Goal: Task Accomplishment & Management: Manage account settings

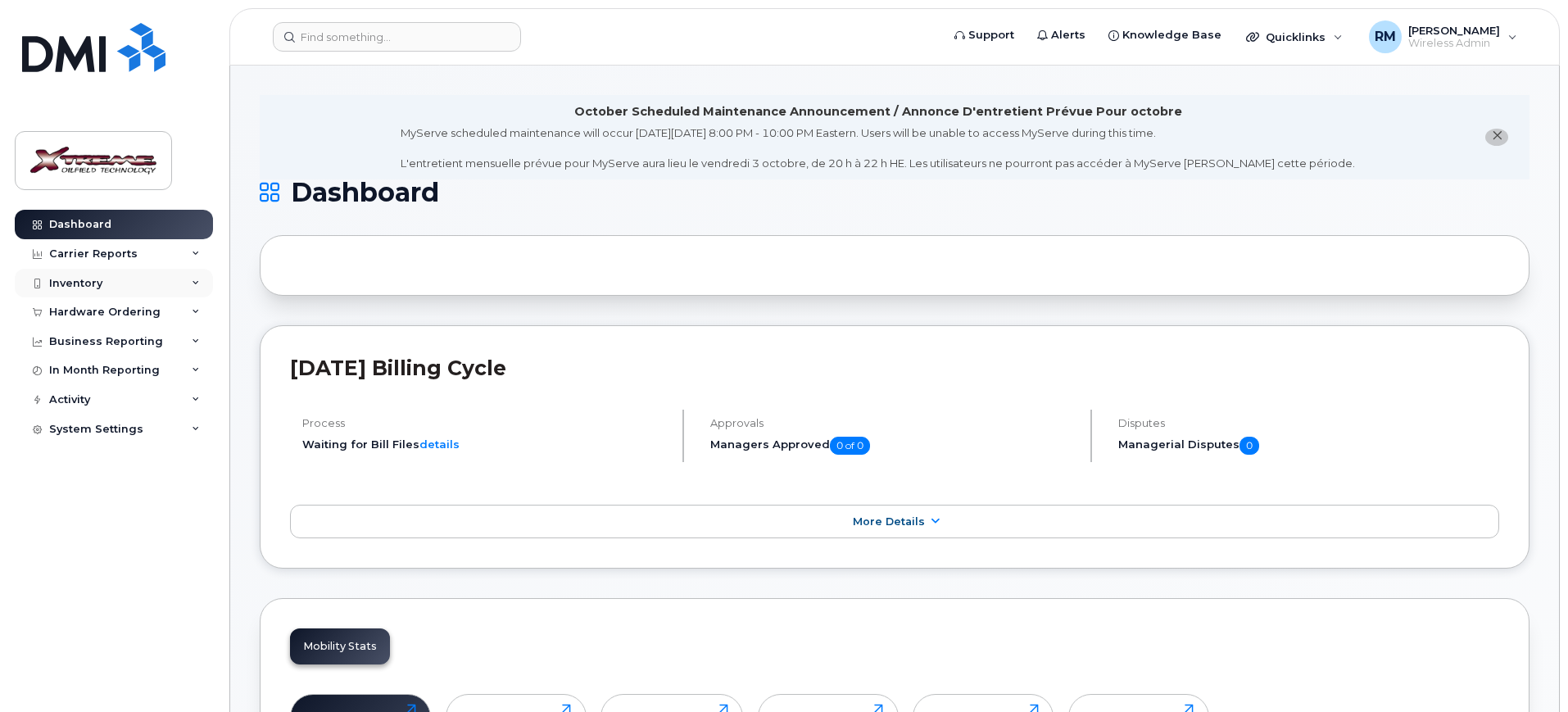
click at [91, 291] on div "Inventory" at bounding box center [113, 283] width 198 height 30
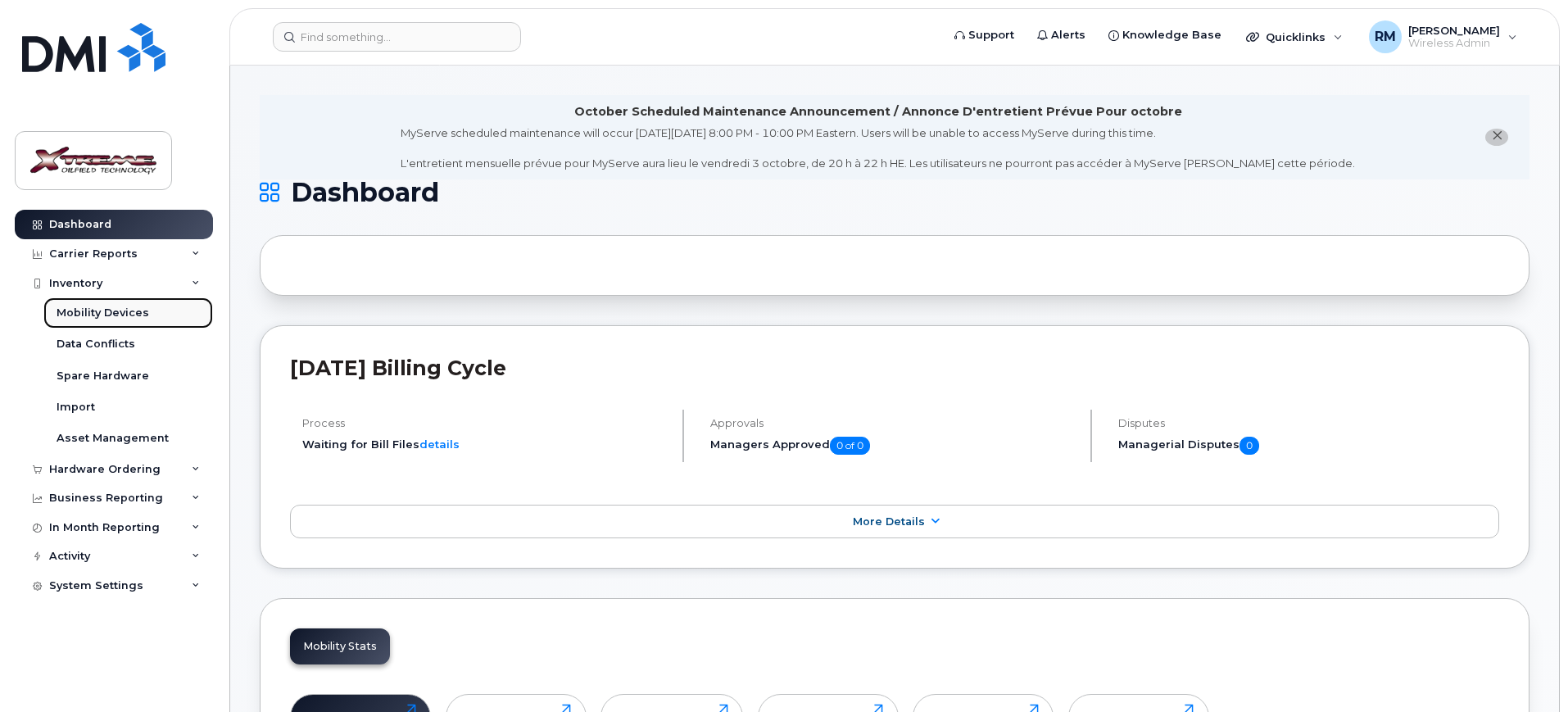
click at [143, 311] on link "Mobility Devices" at bounding box center [129, 313] width 170 height 31
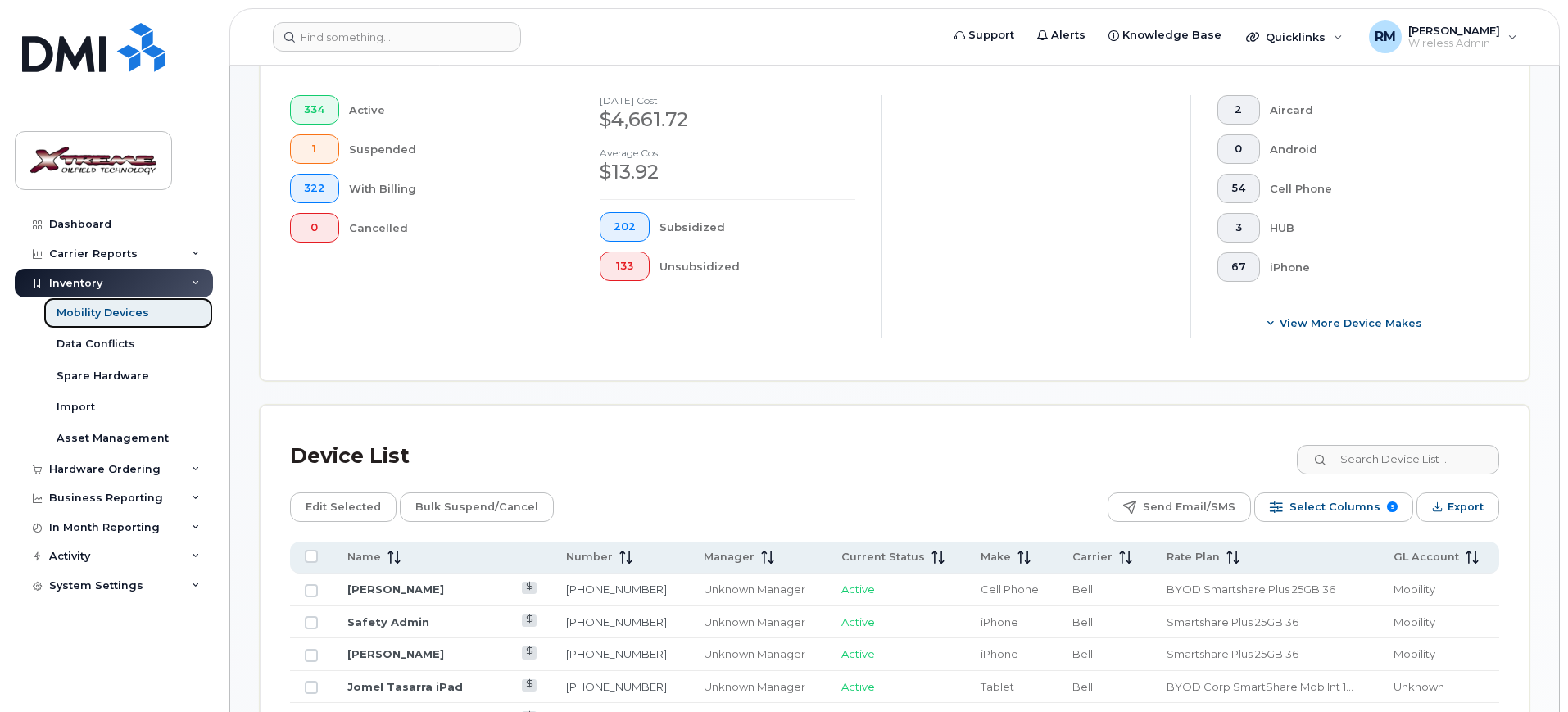
scroll to position [614, 0]
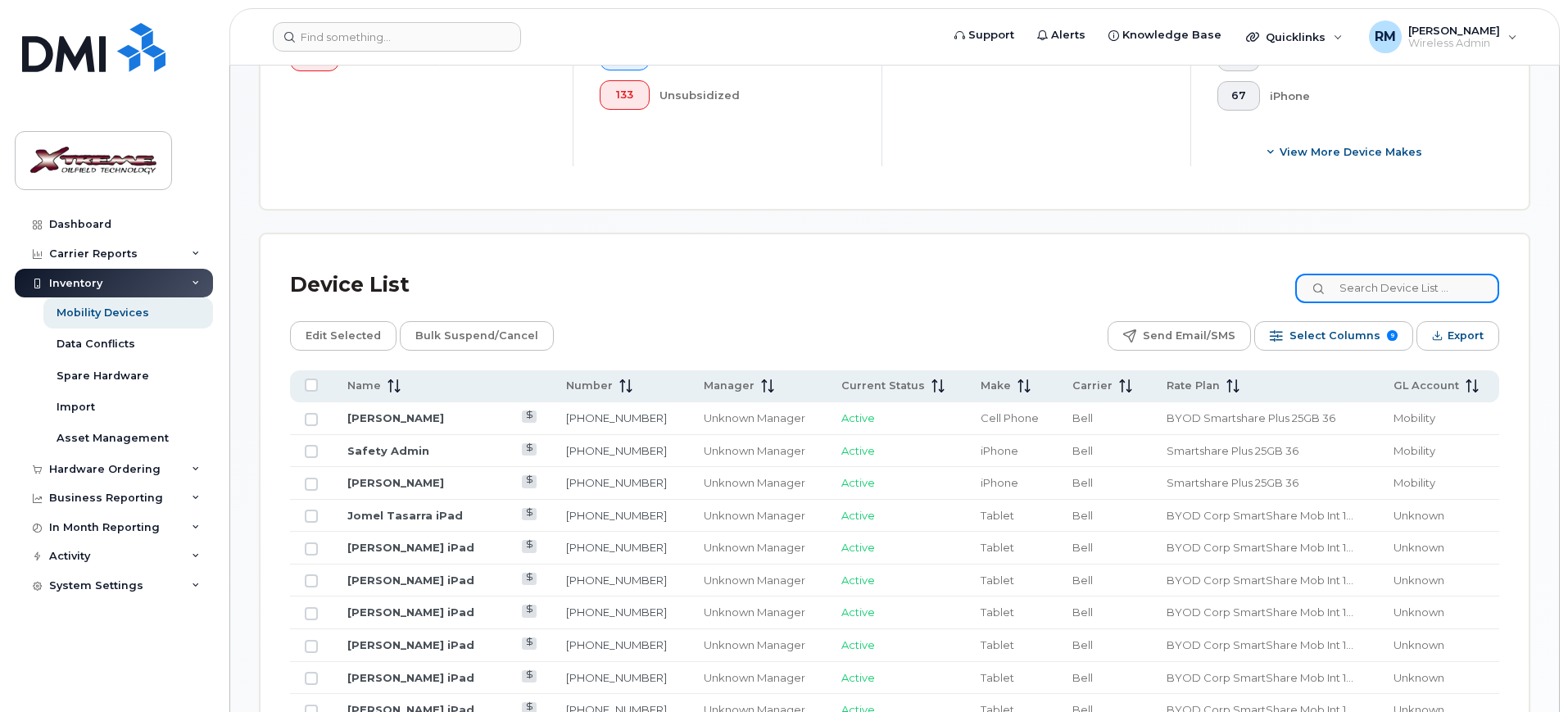
click at [1389, 287] on input at bounding box center [1397, 288] width 204 height 30
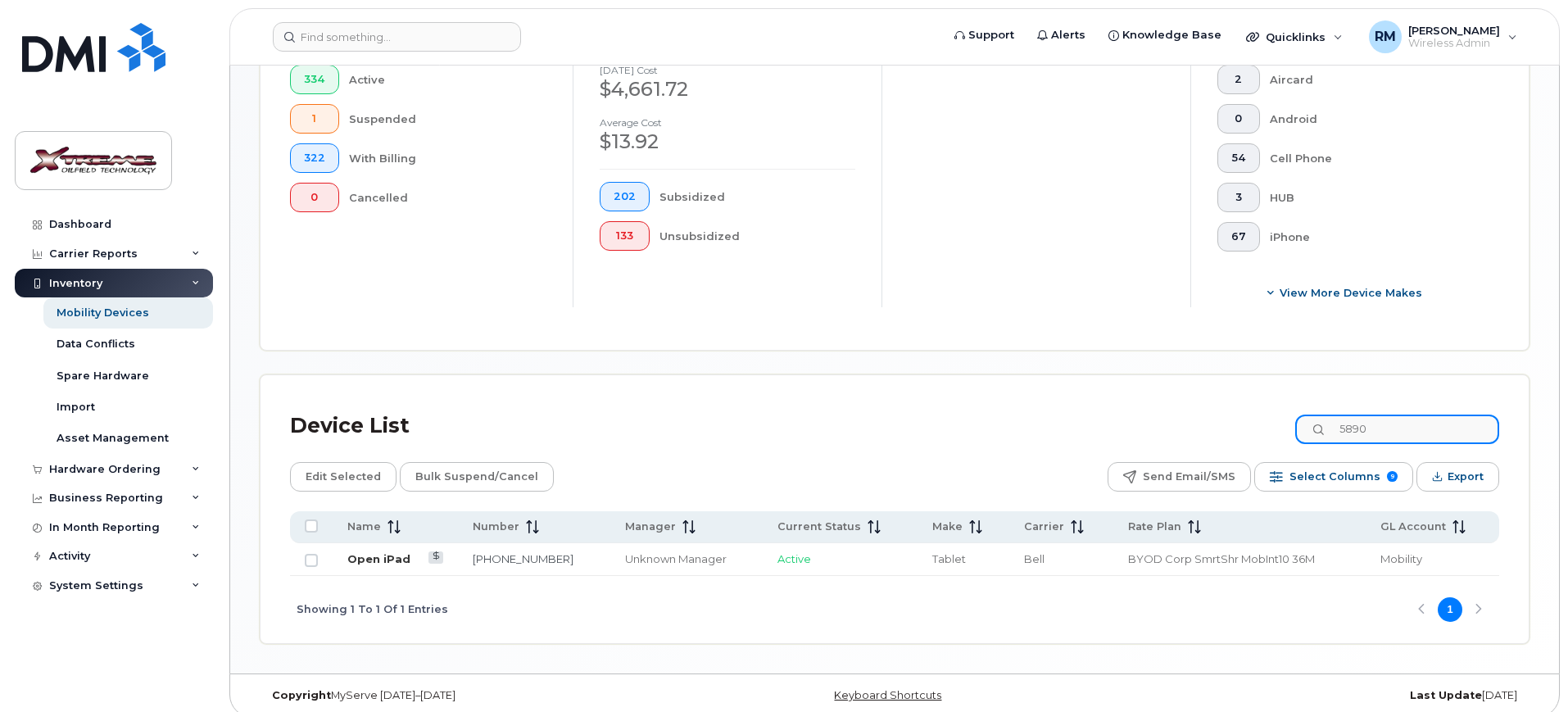
type input "5890"
click at [359, 552] on link "Open iPad" at bounding box center [379, 559] width 63 height 13
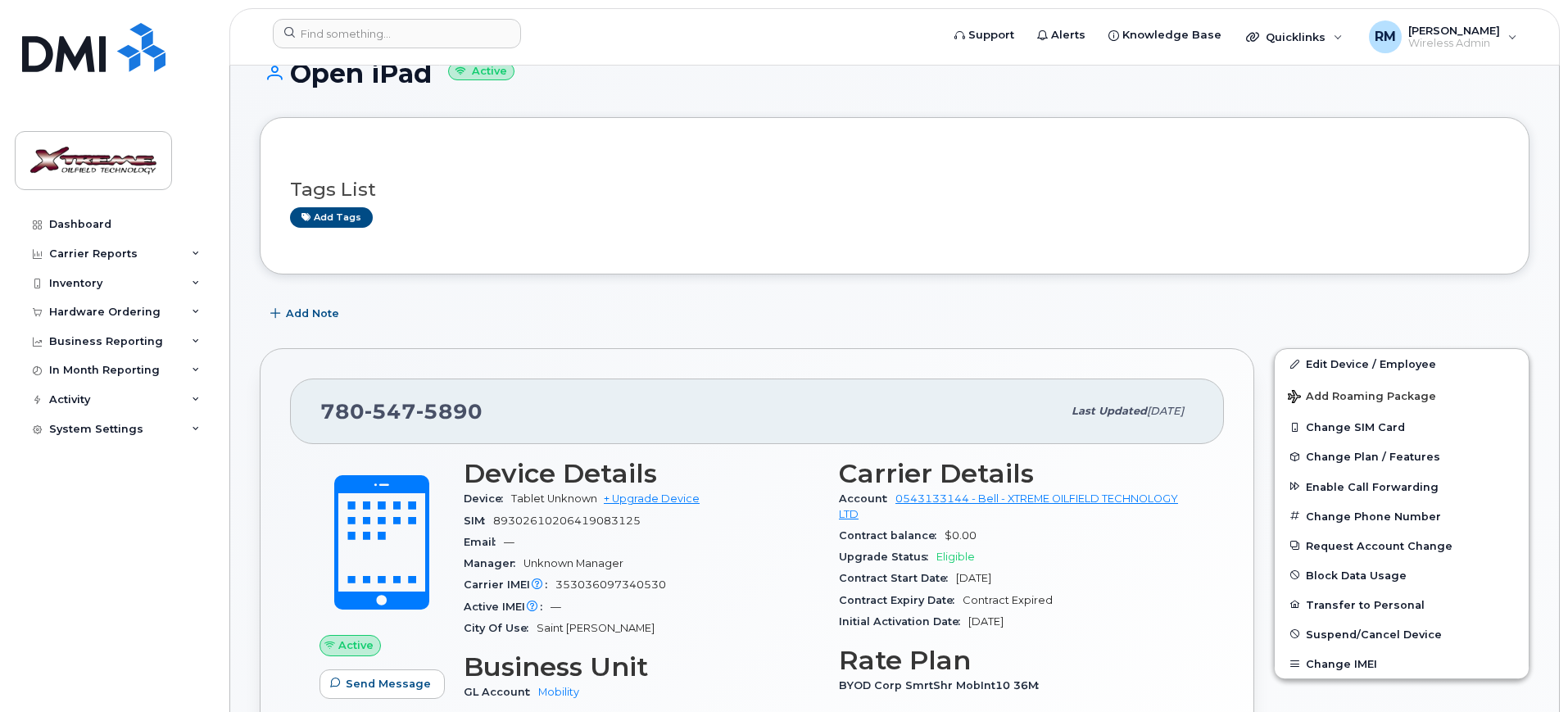
scroll to position [307, 0]
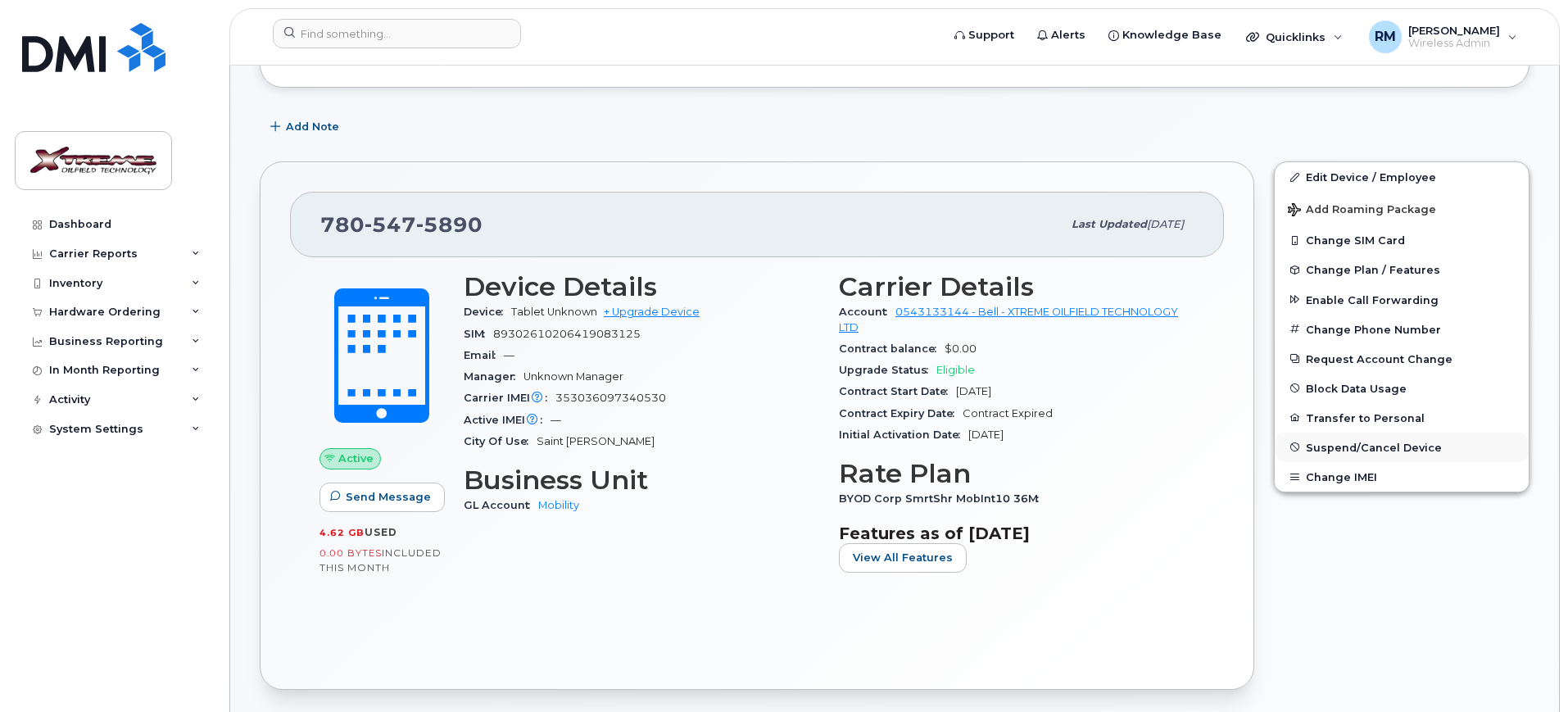
click at [1349, 450] on span "Suspend/Cancel Device" at bounding box center [1374, 446] width 136 height 12
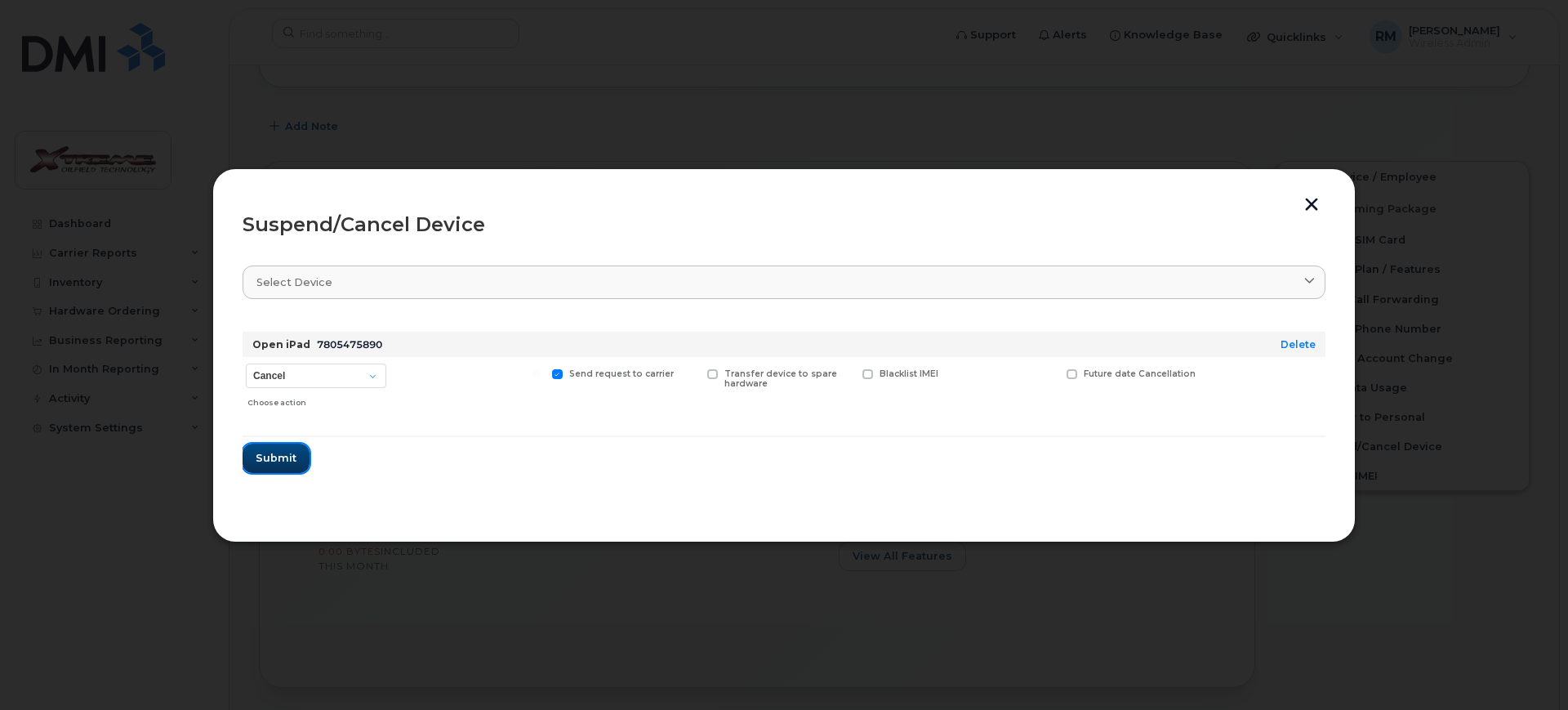
click at [284, 461] on span "Submit" at bounding box center [276, 457] width 41 height 15
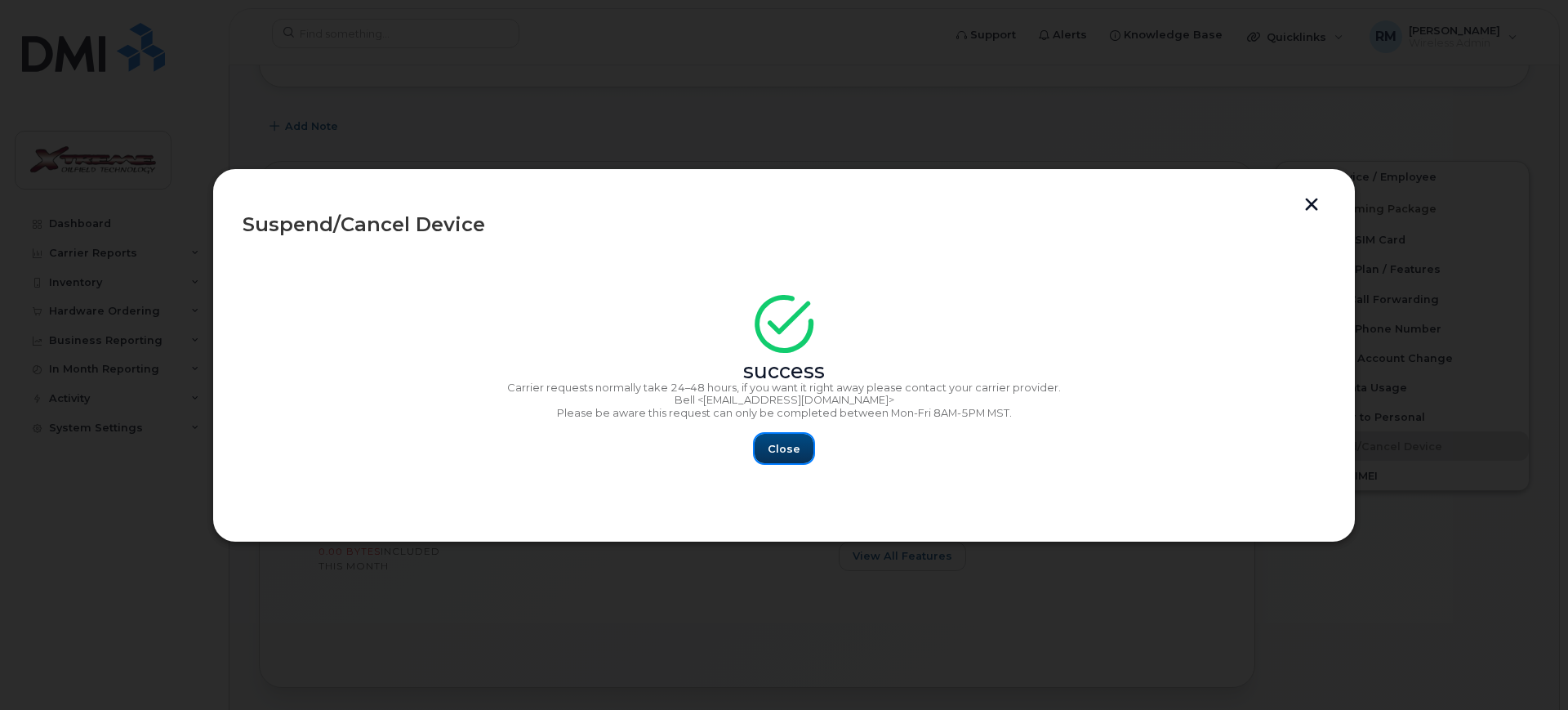
click at [795, 457] on button "Close" at bounding box center [784, 448] width 59 height 29
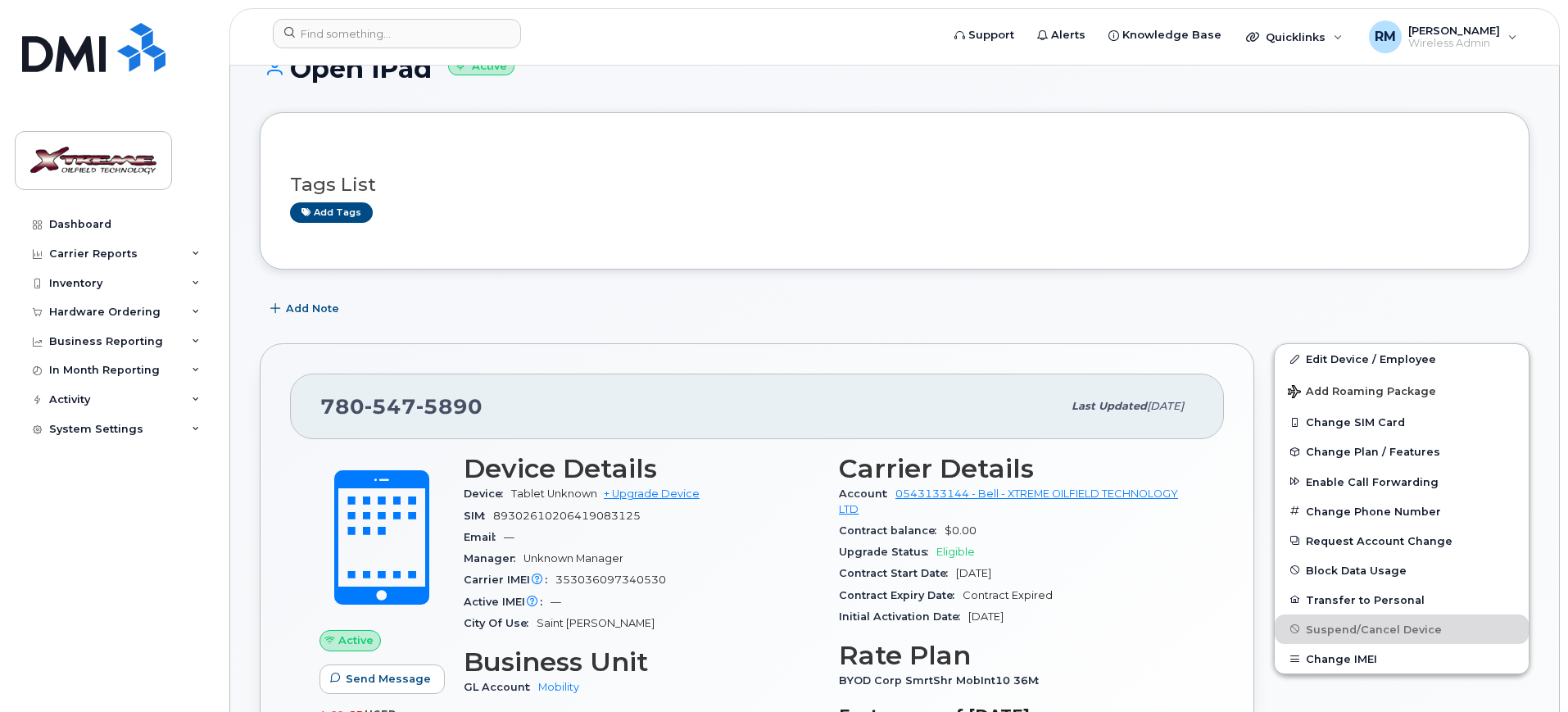
scroll to position [0, 0]
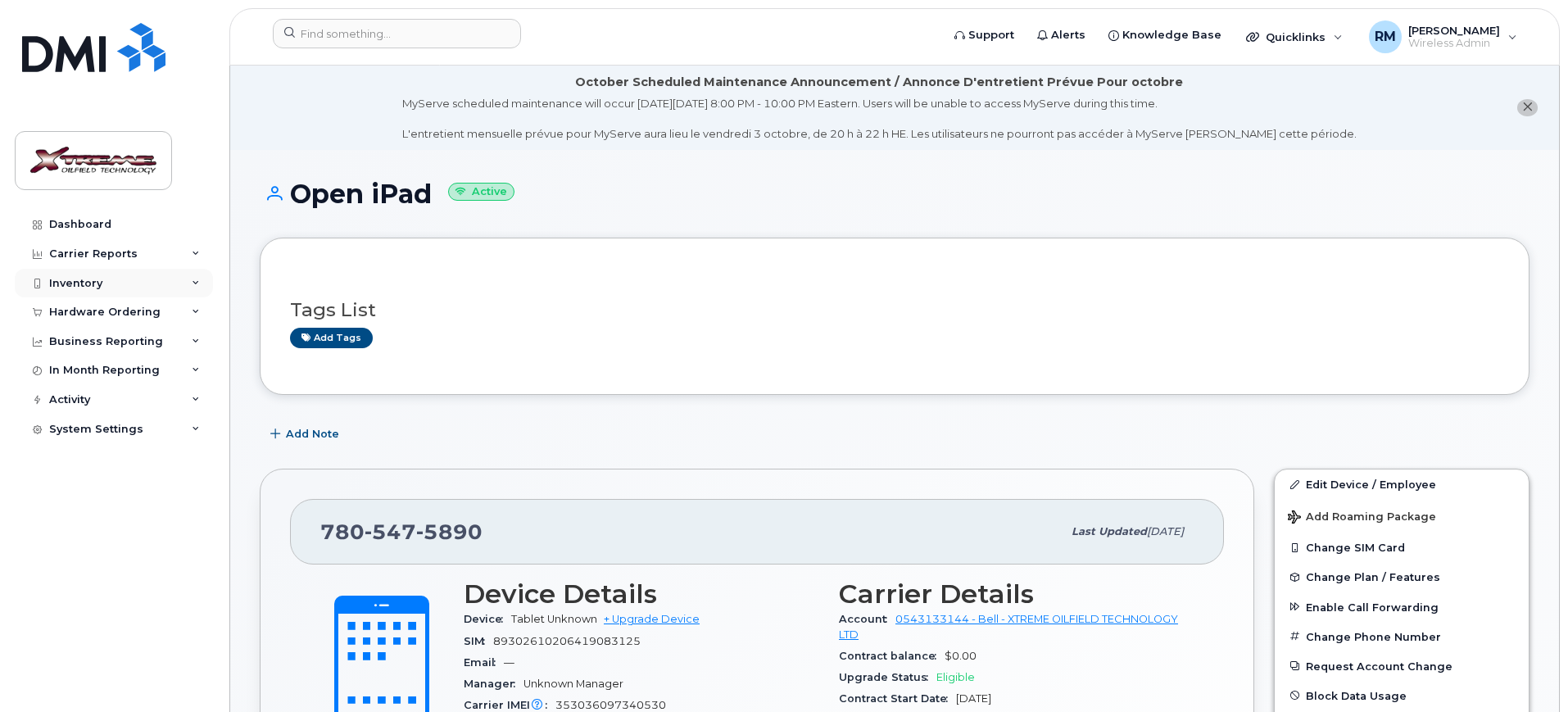
click at [90, 273] on div "Inventory" at bounding box center [113, 283] width 198 height 30
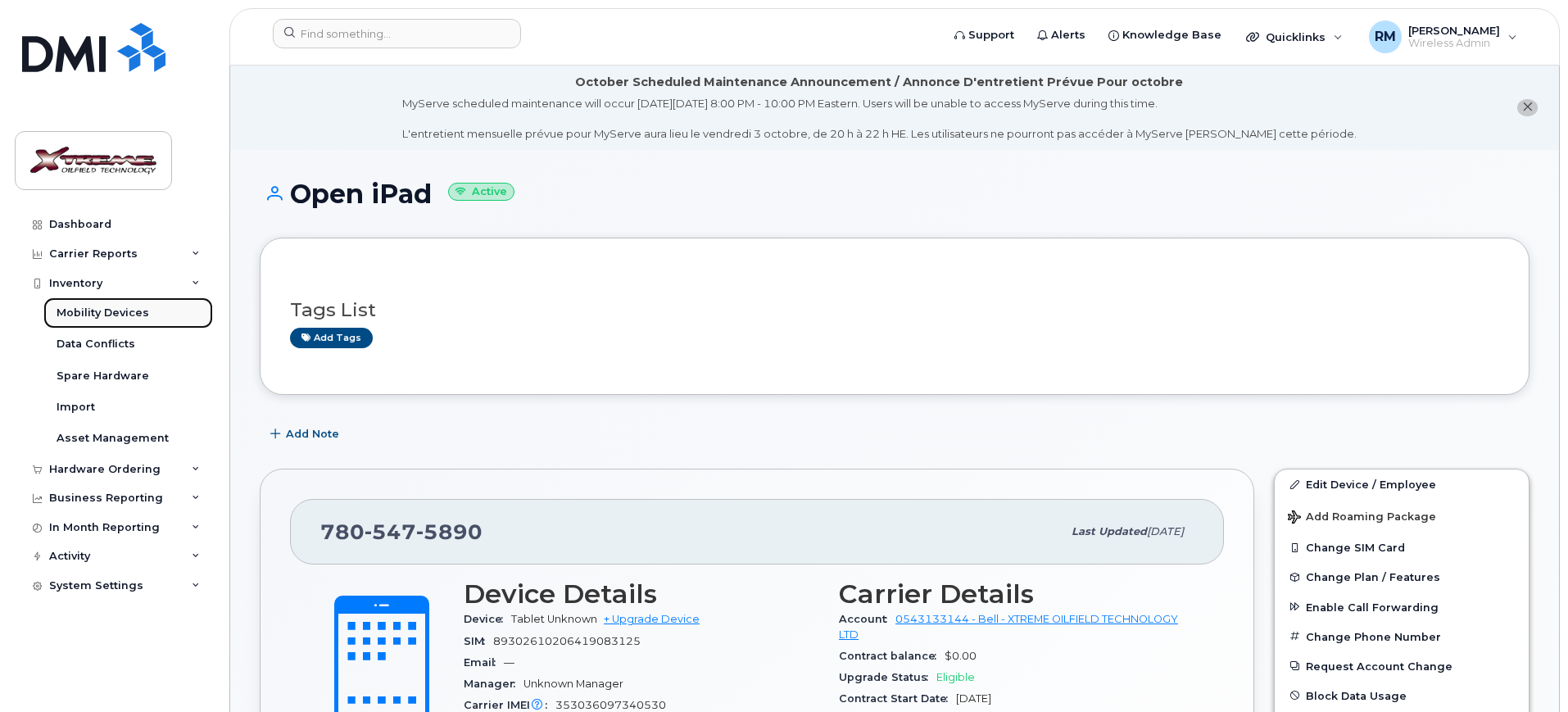
click at [108, 302] on link "Mobility Devices" at bounding box center [129, 313] width 170 height 31
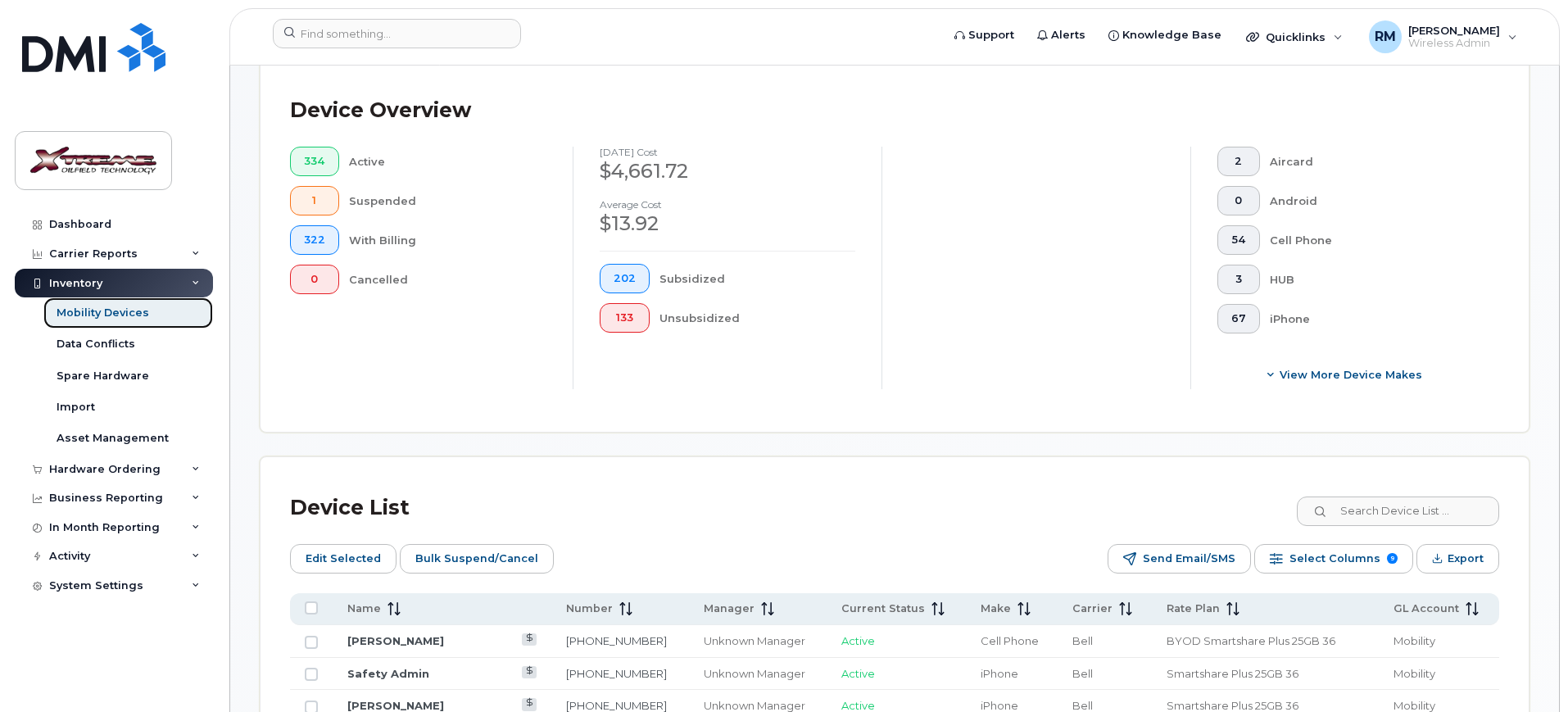
scroll to position [512, 0]
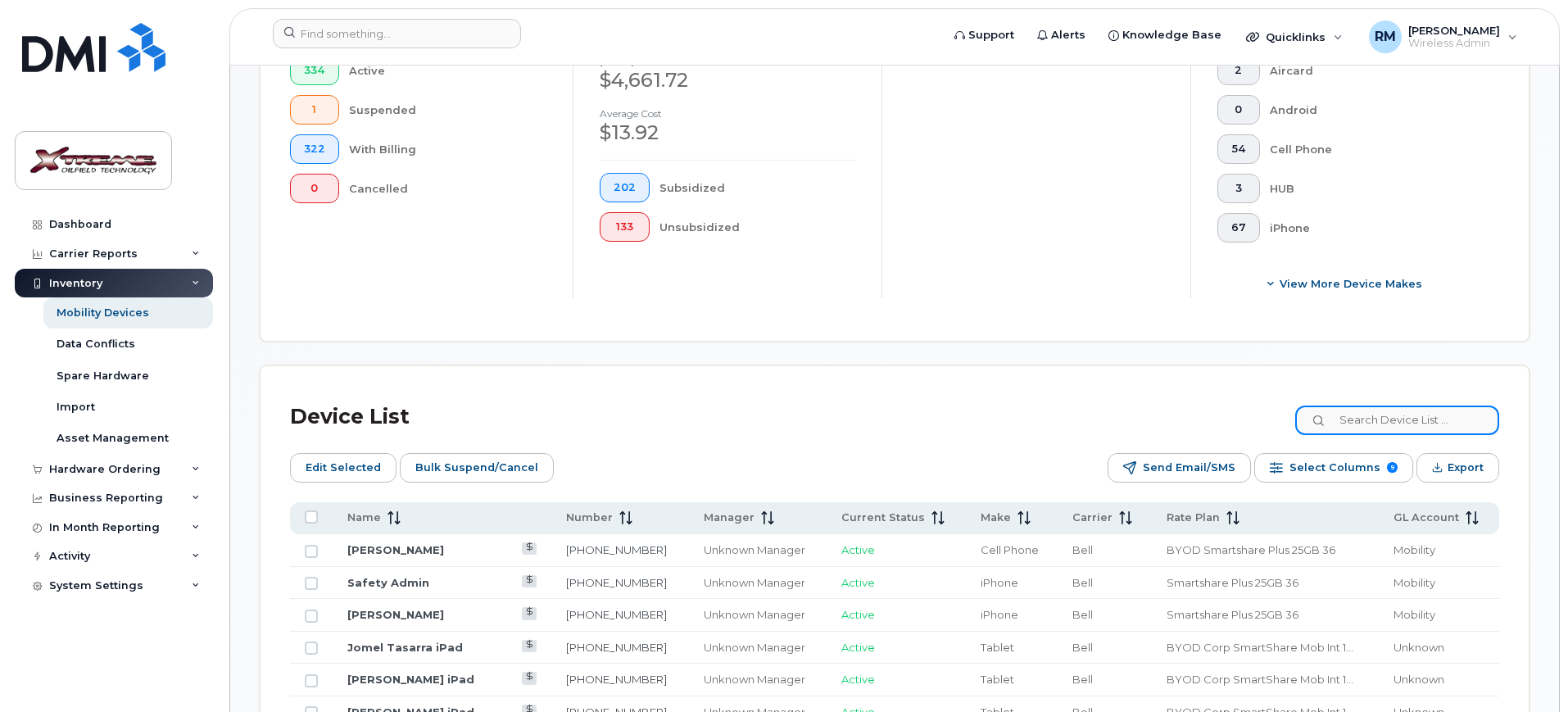
click at [1448, 411] on input at bounding box center [1397, 419] width 204 height 30
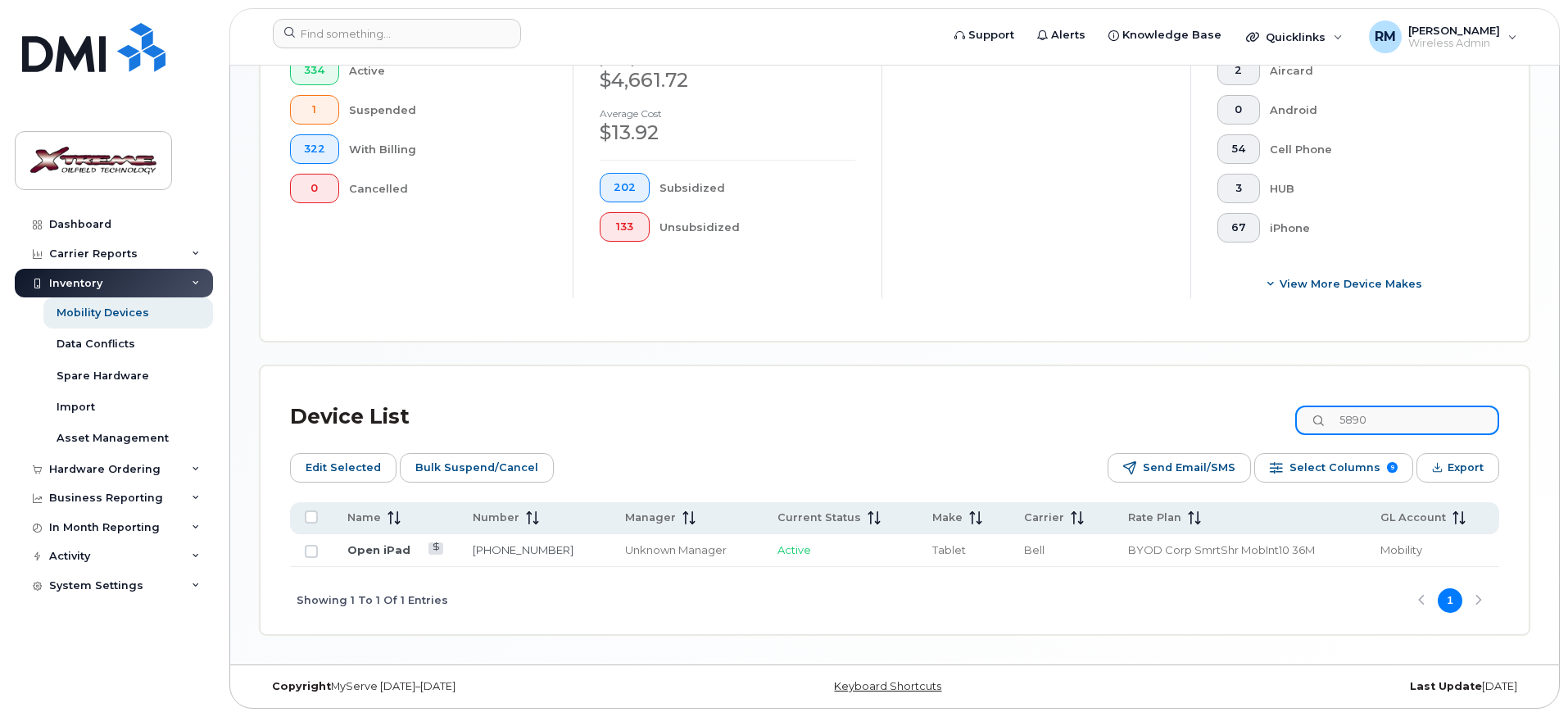
scroll to position [503, 0]
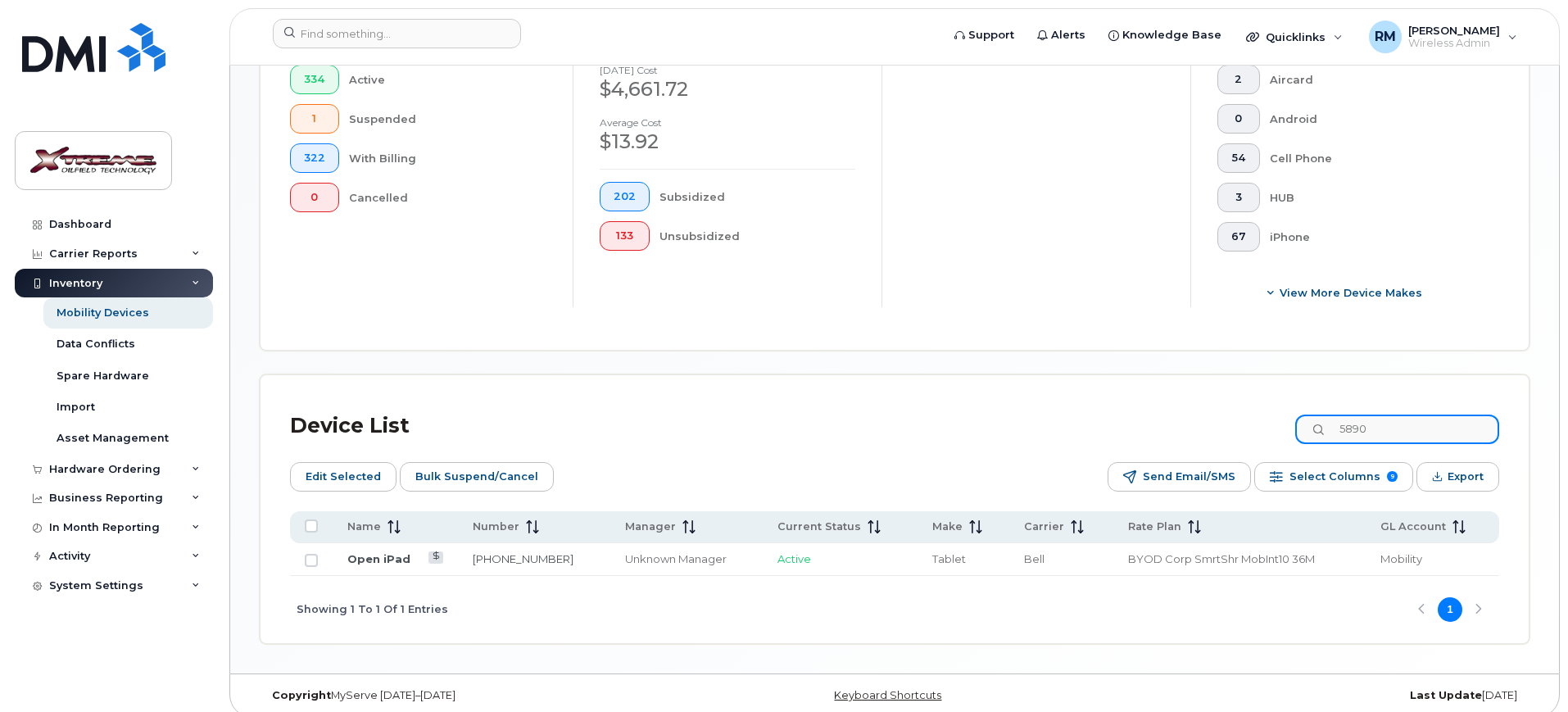
type input "5890"
click at [371, 551] on td "Open iPad" at bounding box center [395, 559] width 125 height 32
click at [361, 552] on link "Open iPad" at bounding box center [379, 559] width 63 height 13
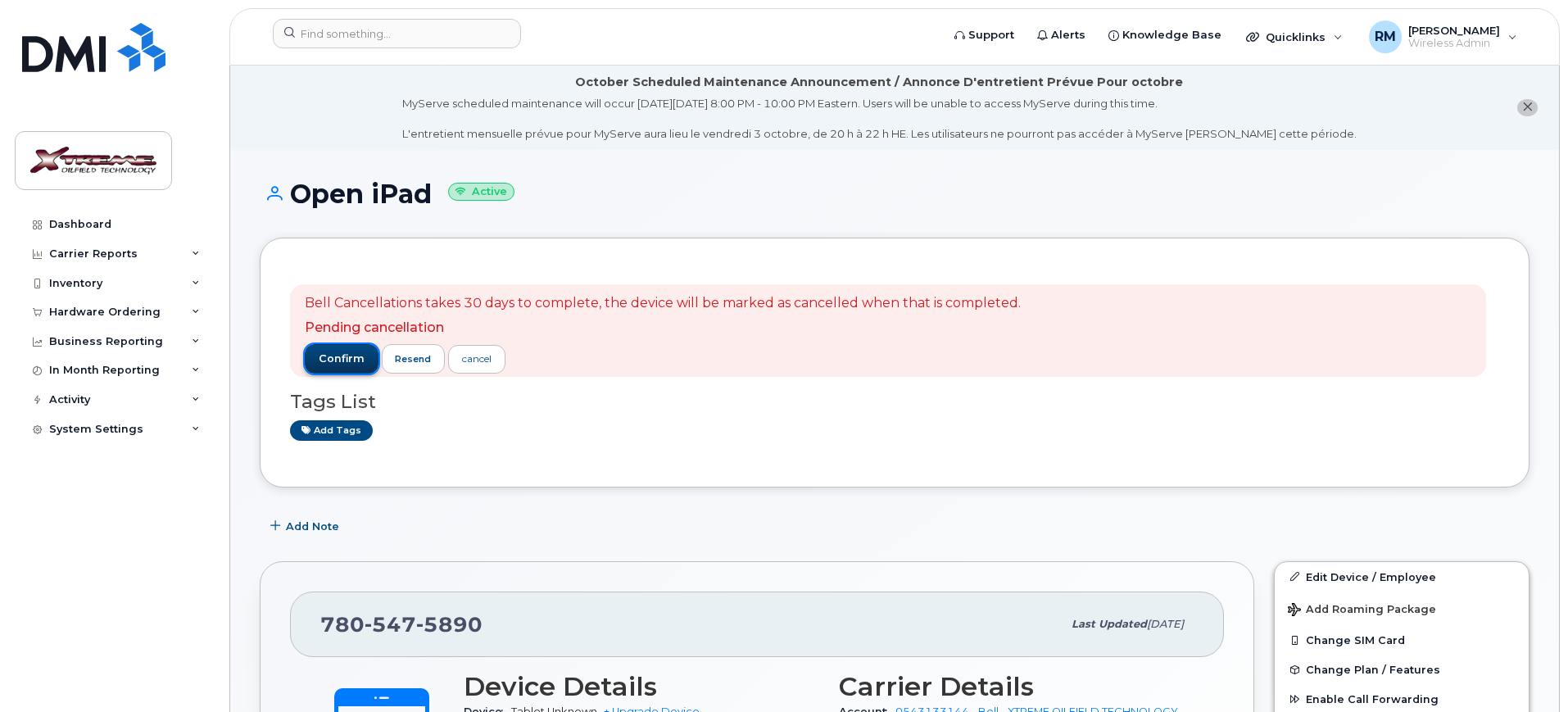
click at [339, 363] on span "confirm" at bounding box center [341, 358] width 46 height 14
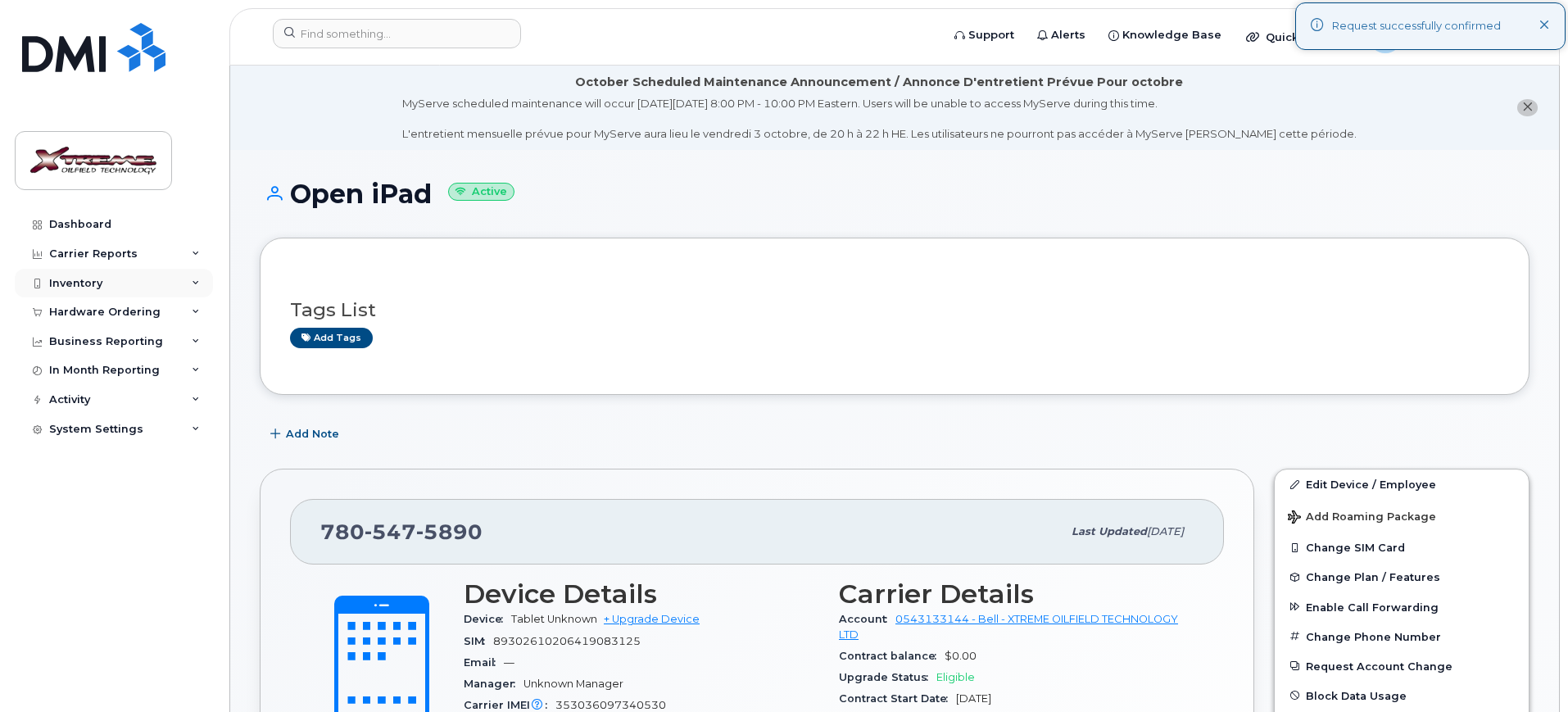
click at [77, 293] on div "Inventory" at bounding box center [113, 283] width 198 height 30
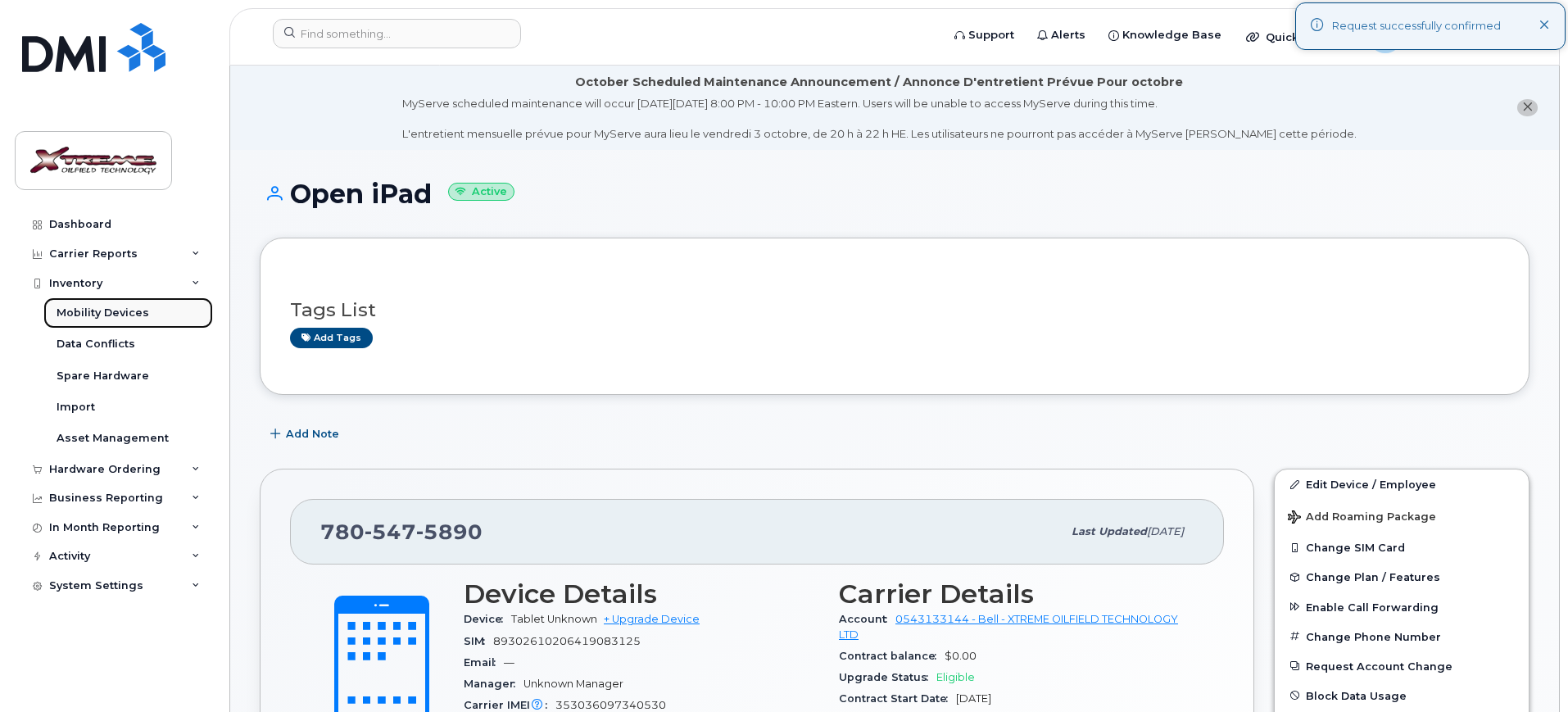
click at [74, 302] on link "Mobility Devices" at bounding box center [129, 313] width 170 height 31
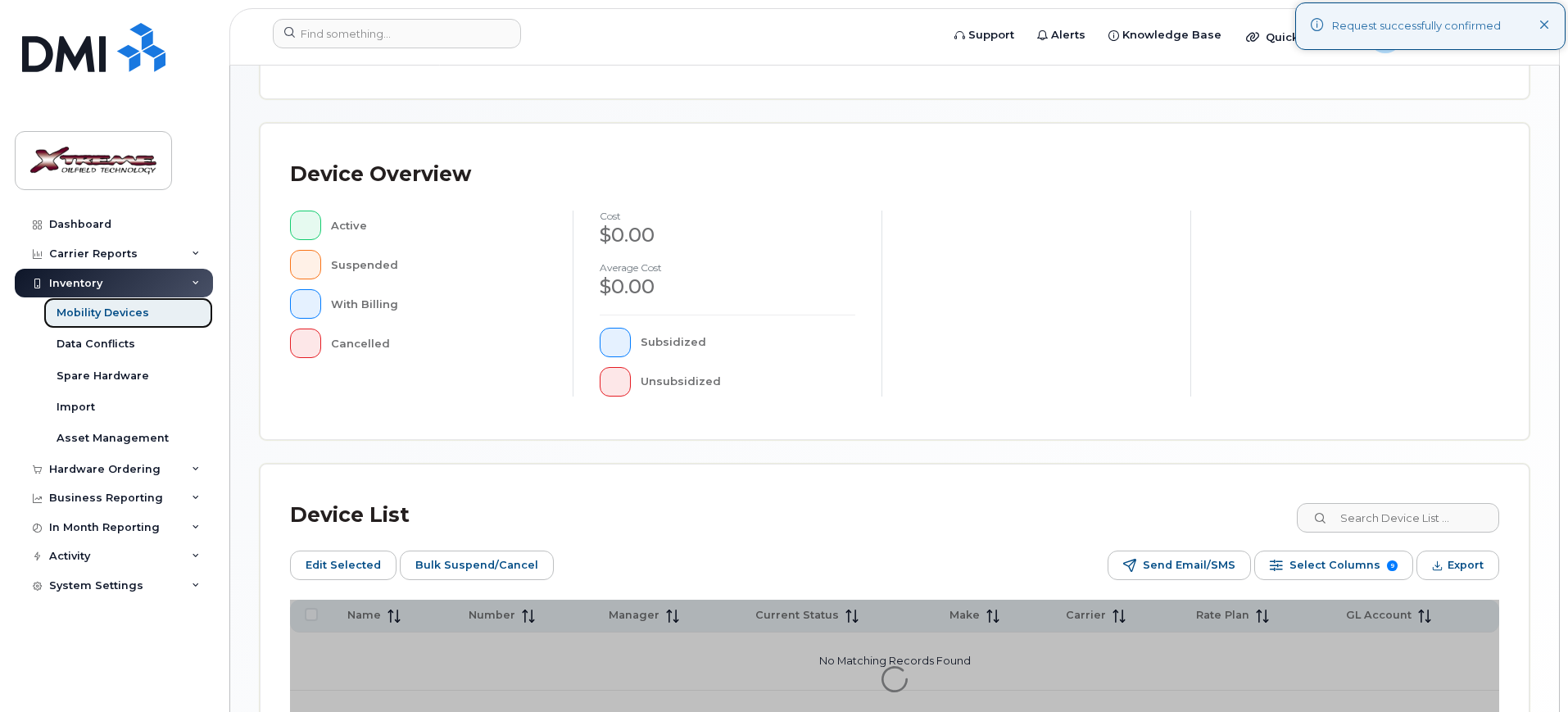
scroll to position [444, 0]
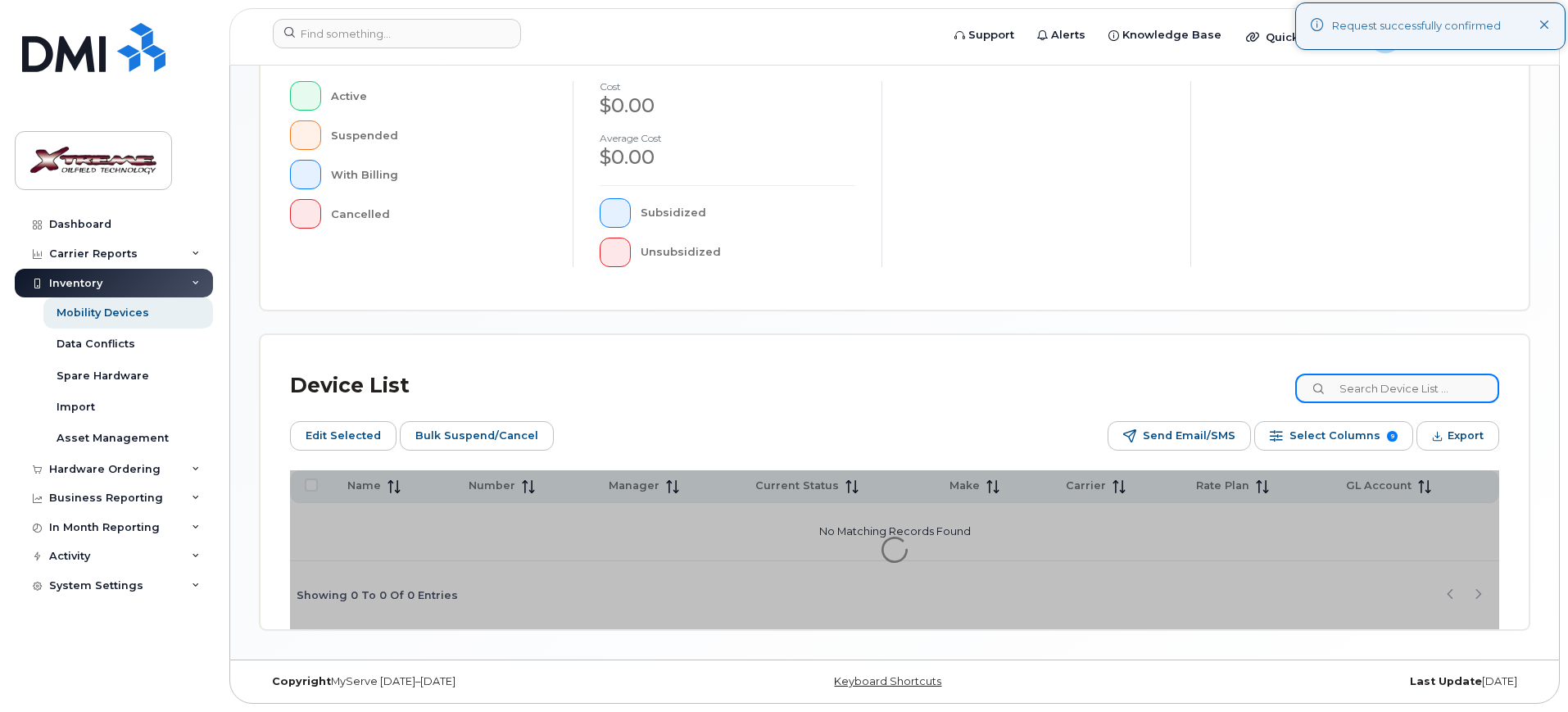
click at [1372, 377] on div "Mobility Devices Devices Save Report Import from CSV Export to CSV Add Device F…" at bounding box center [895, 140] width 1270 height 979
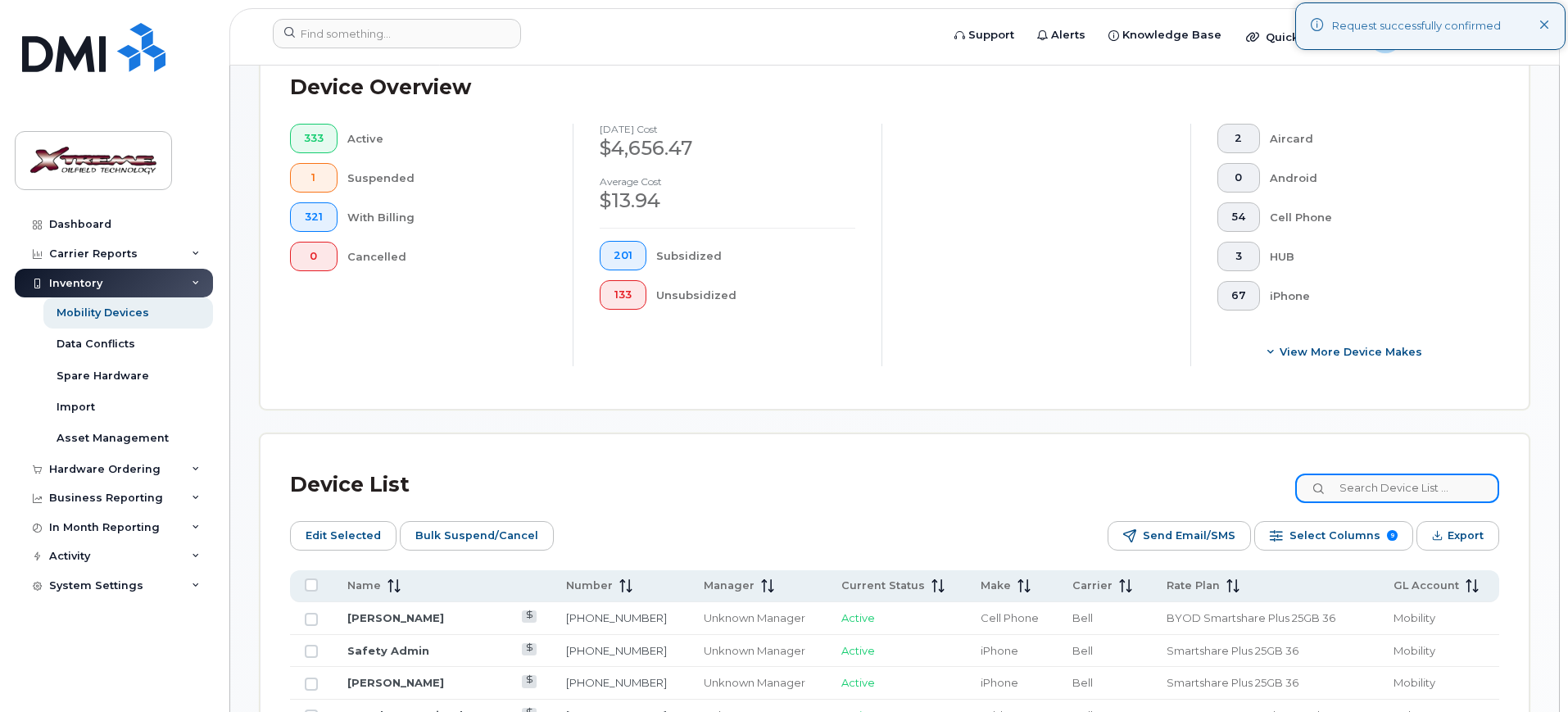
scroll to position [473, 0]
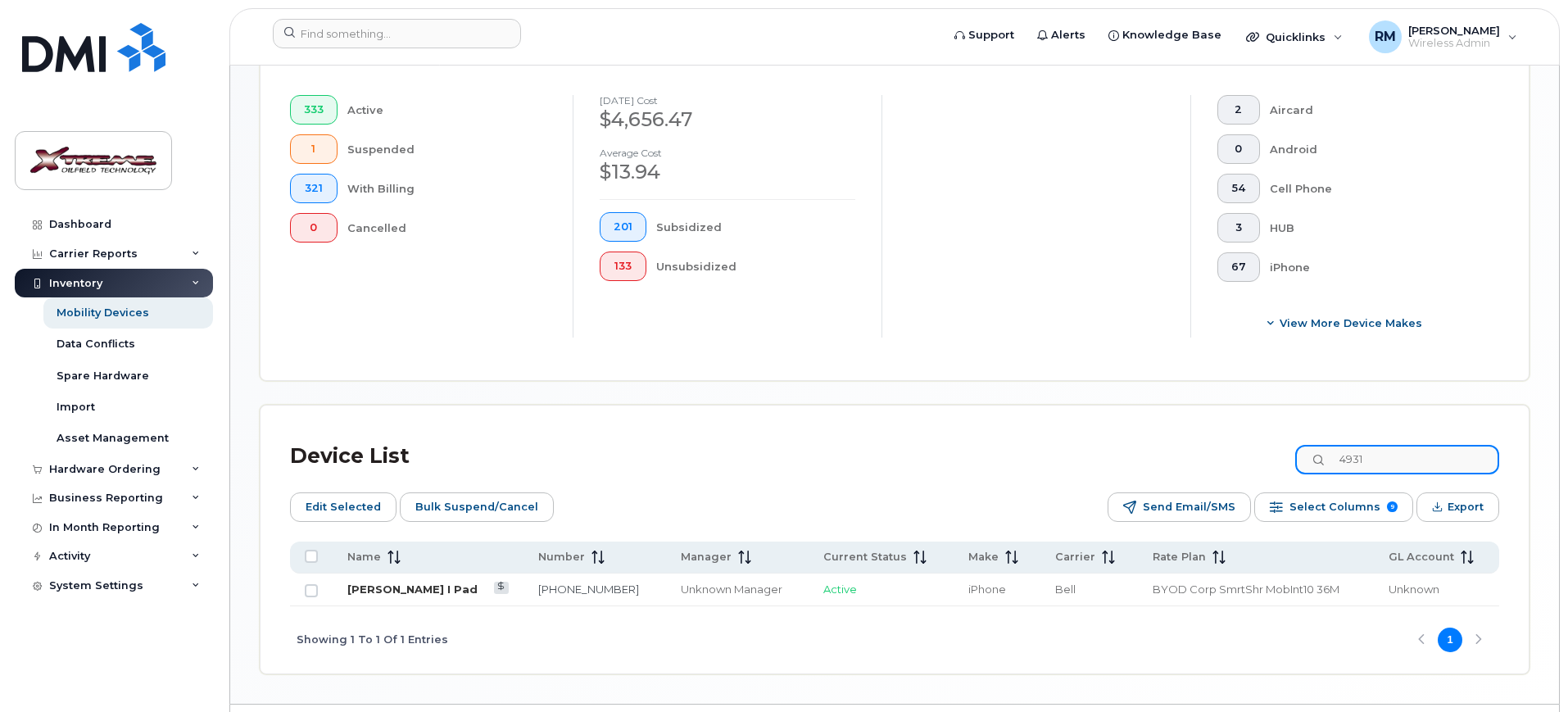
type input "4931"
click at [423, 582] on link "[PERSON_NAME] I Pad" at bounding box center [412, 589] width 131 height 13
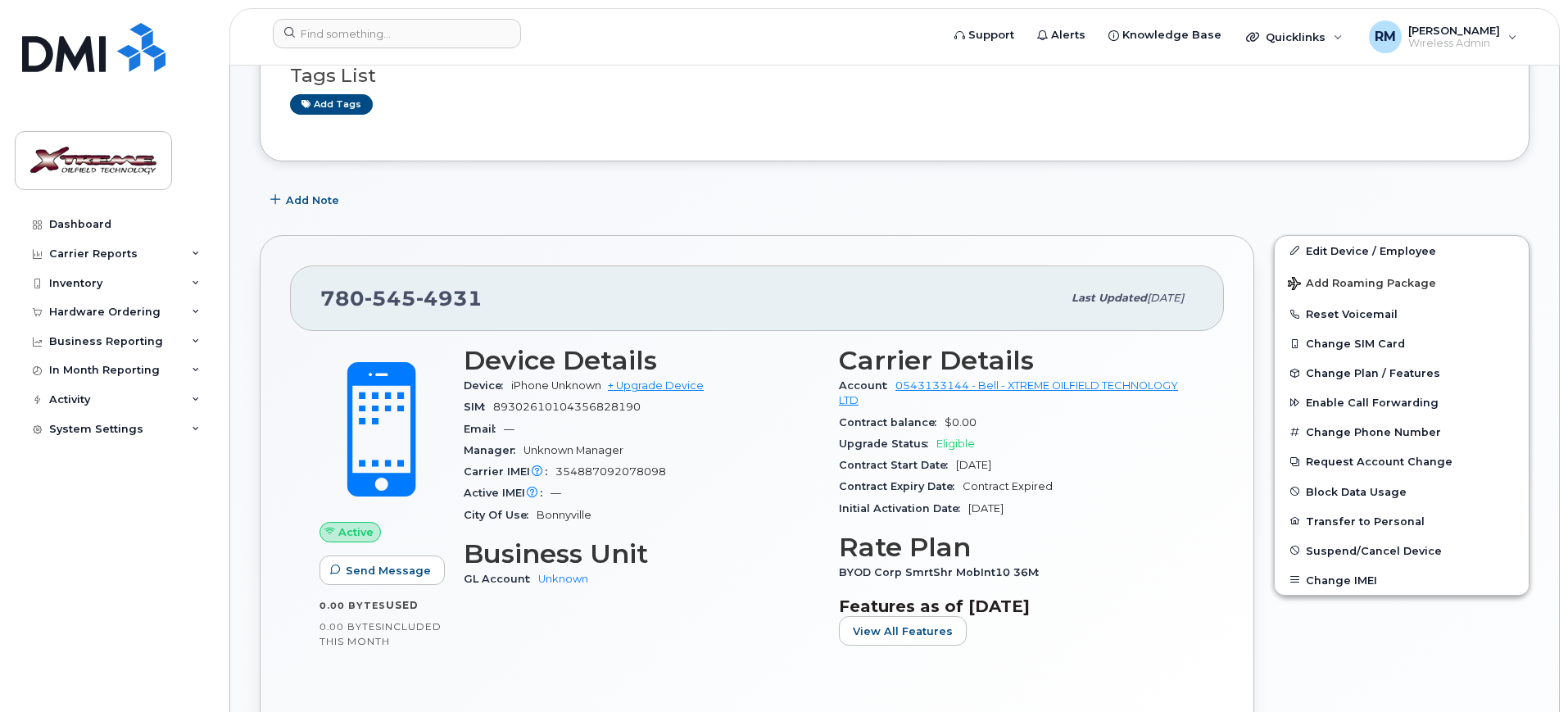
scroll to position [307, 0]
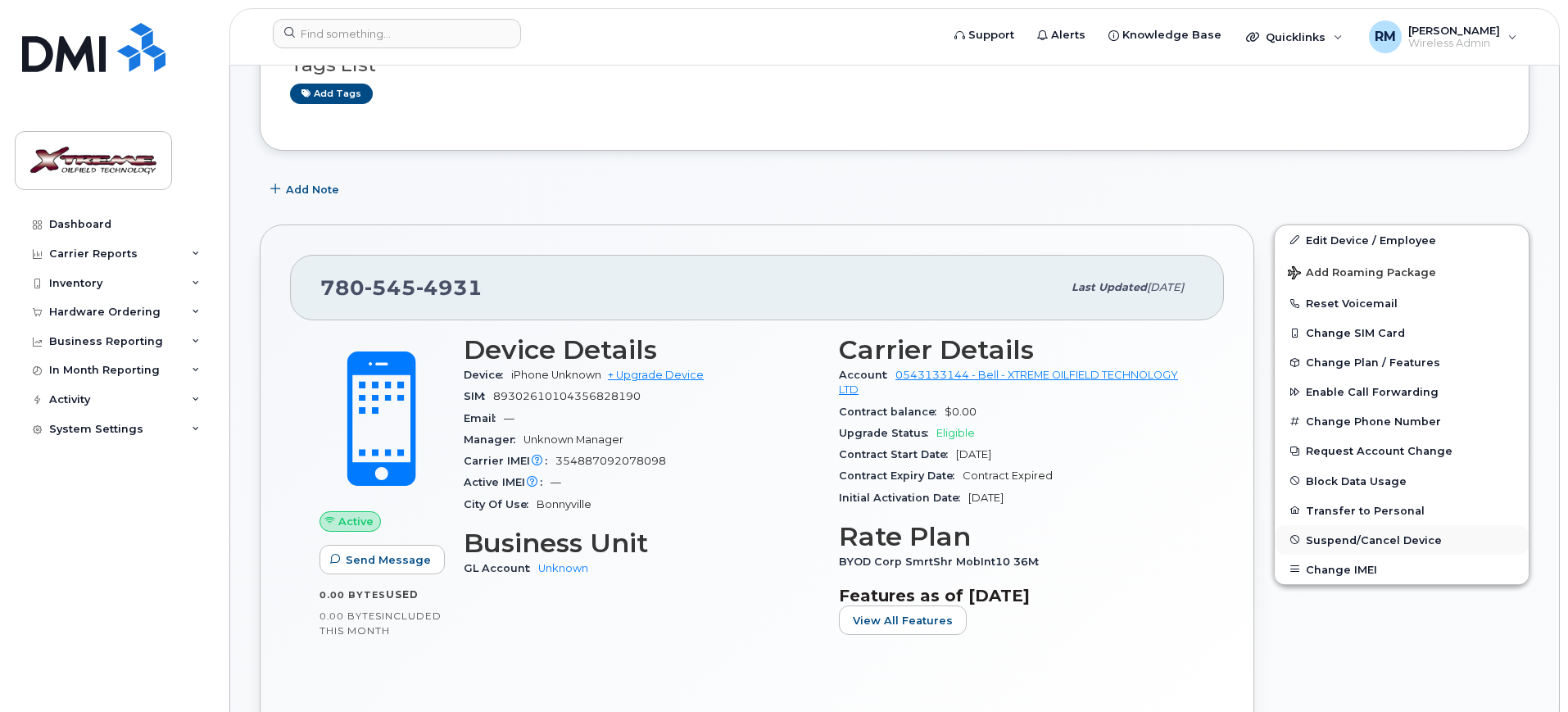
click at [1399, 537] on span "Suspend/Cancel Device" at bounding box center [1374, 539] width 136 height 12
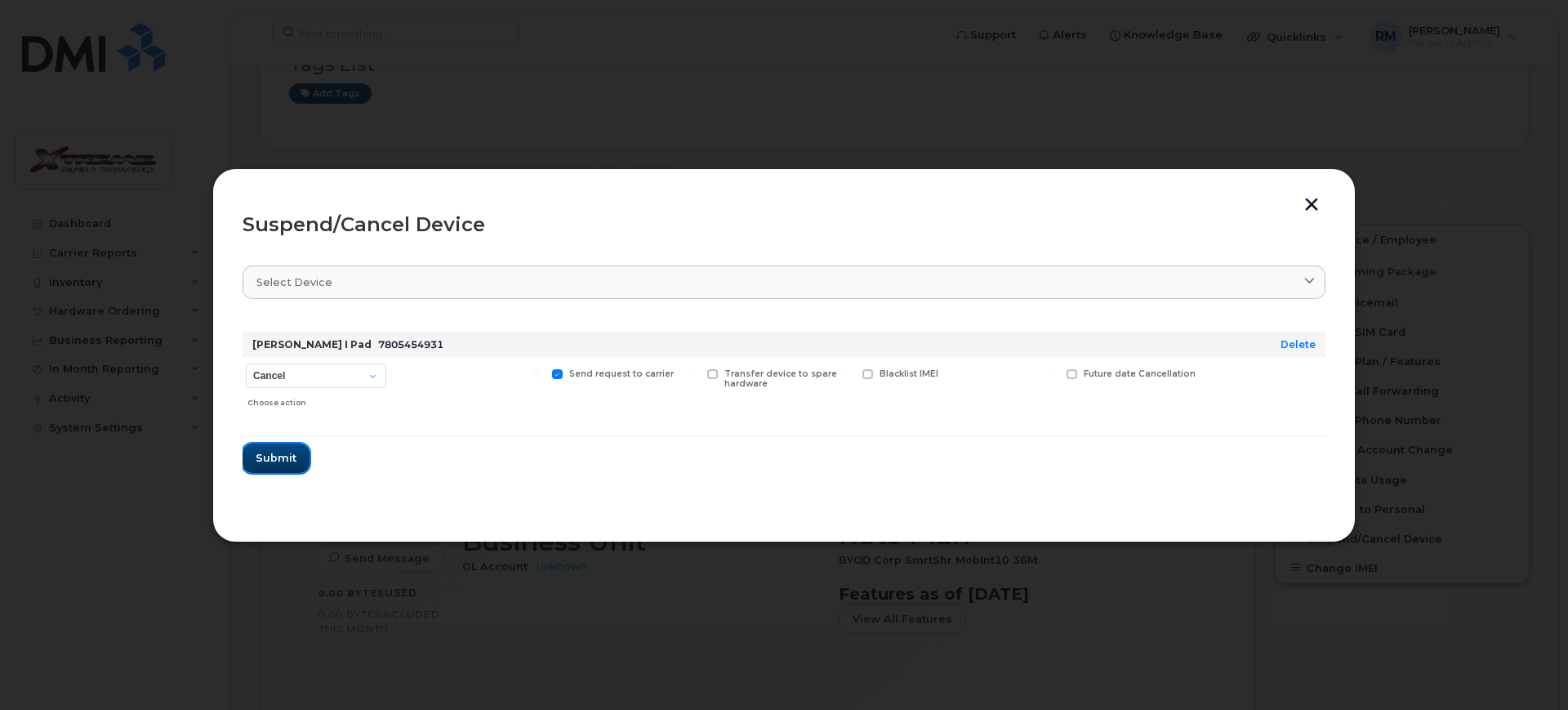
click at [290, 458] on span "Submit" at bounding box center [276, 457] width 41 height 15
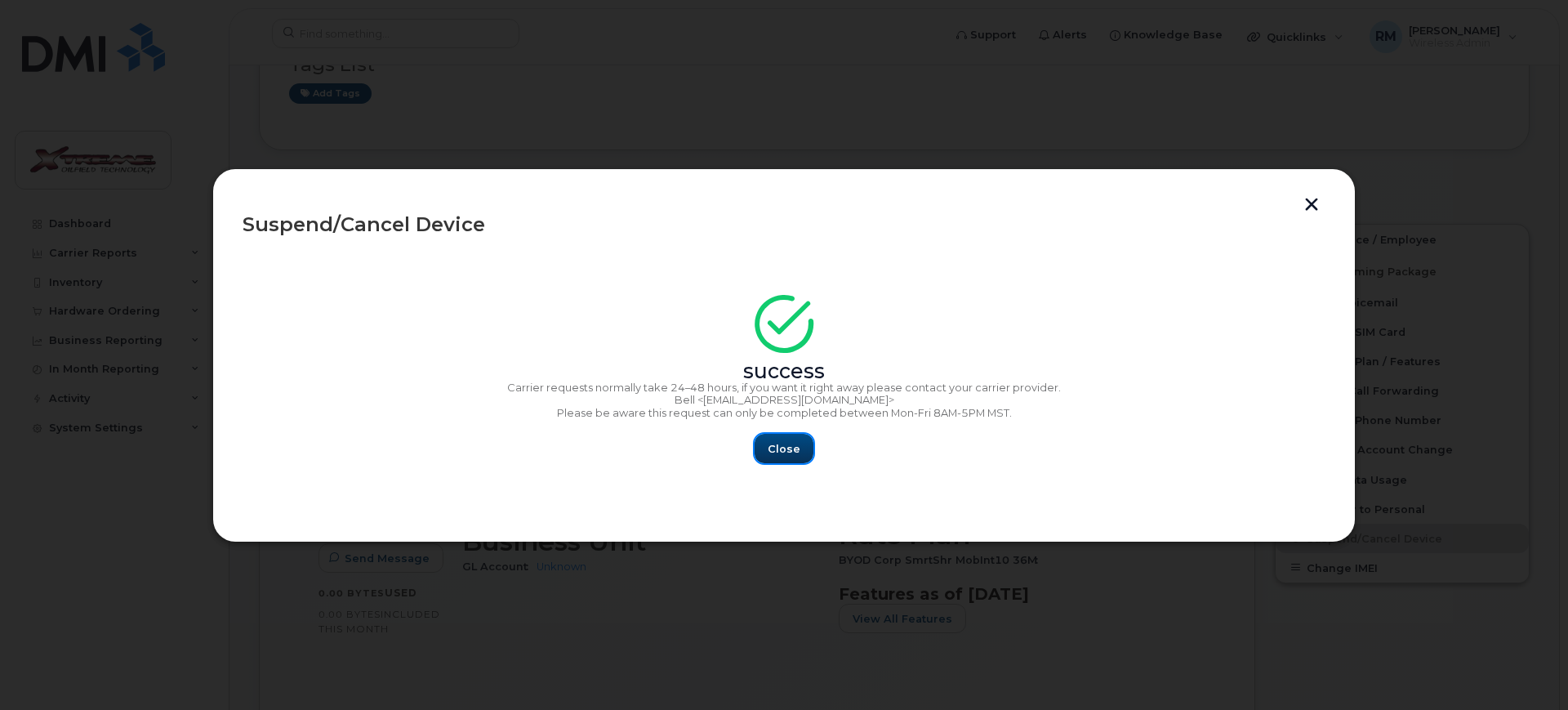
click at [788, 450] on span "Close" at bounding box center [784, 449] width 32 height 15
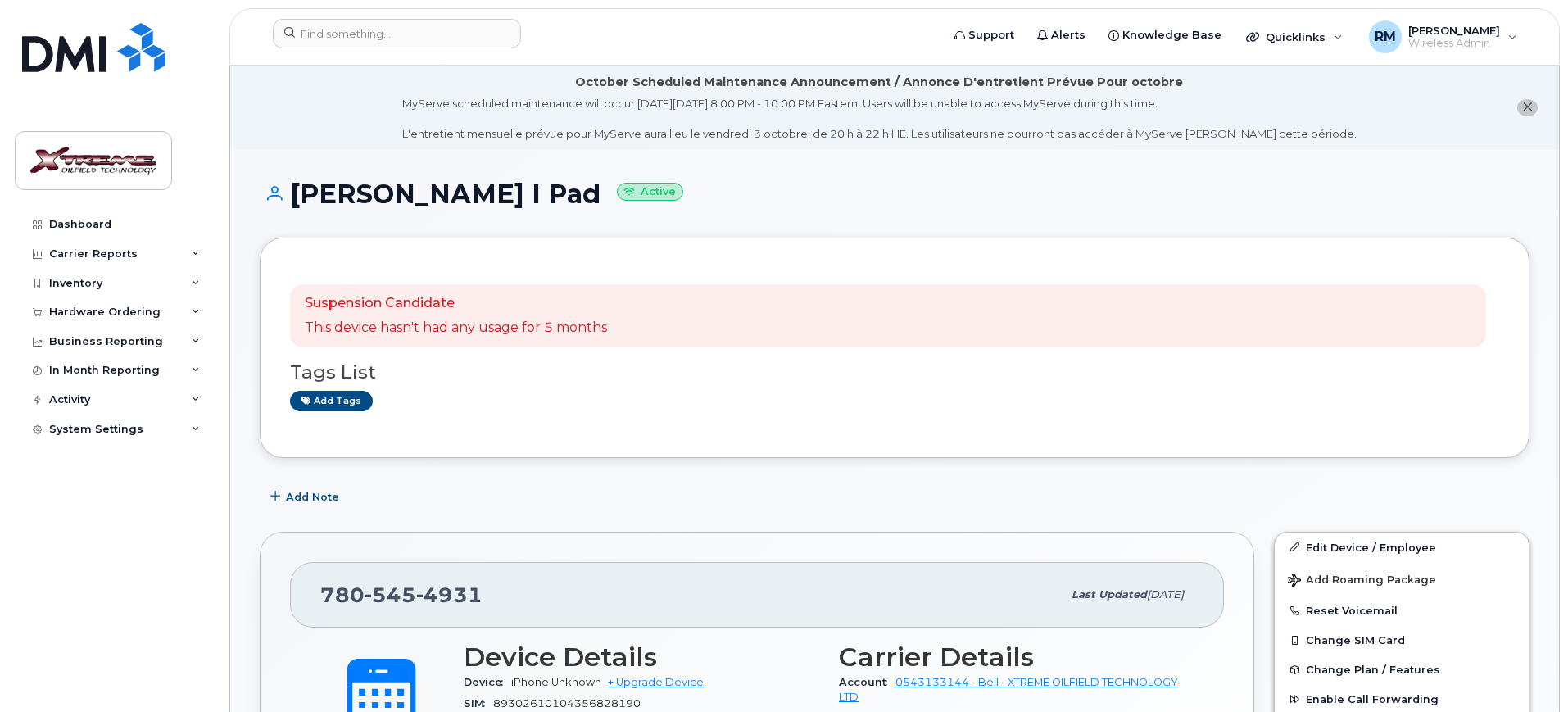
scroll to position [512, 0]
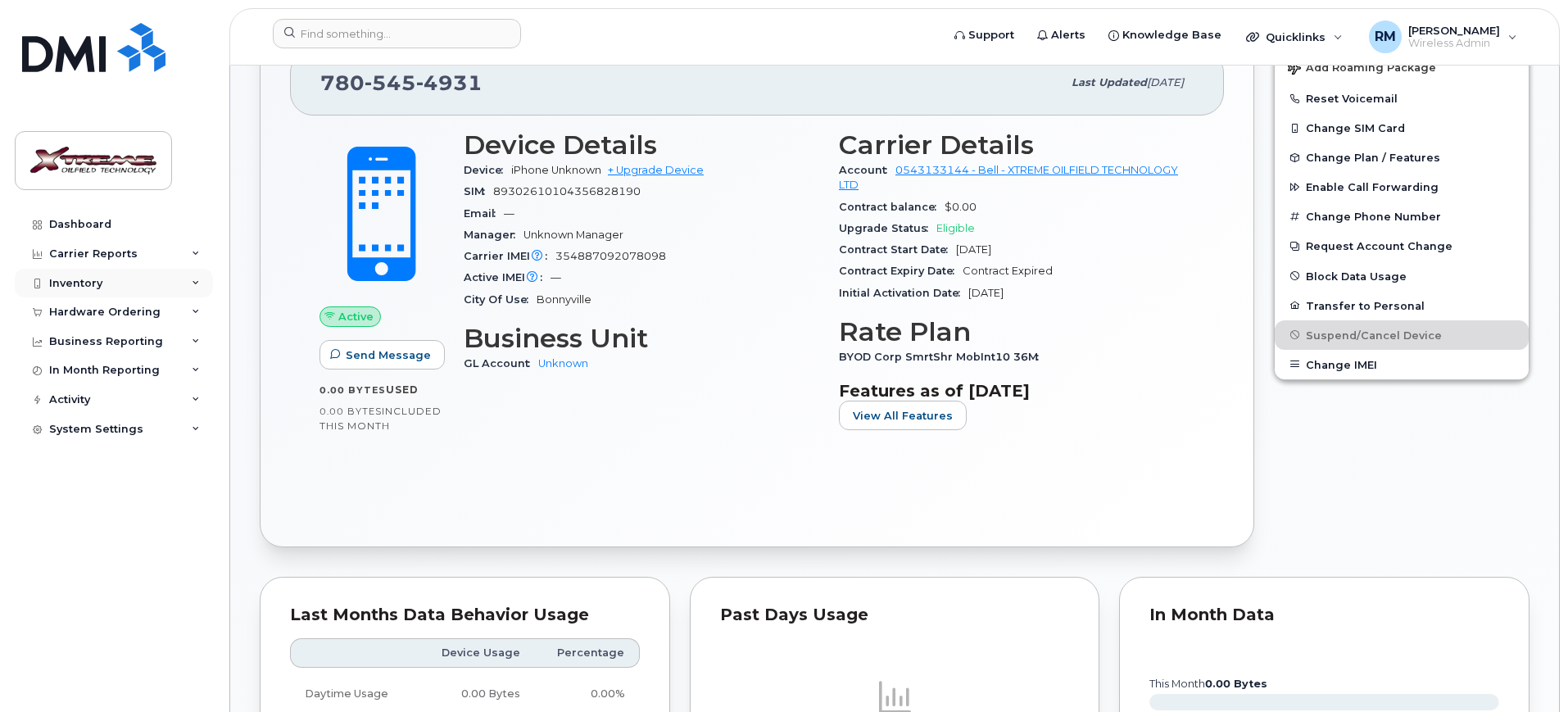
click at [94, 281] on div "Inventory" at bounding box center [76, 283] width 53 height 13
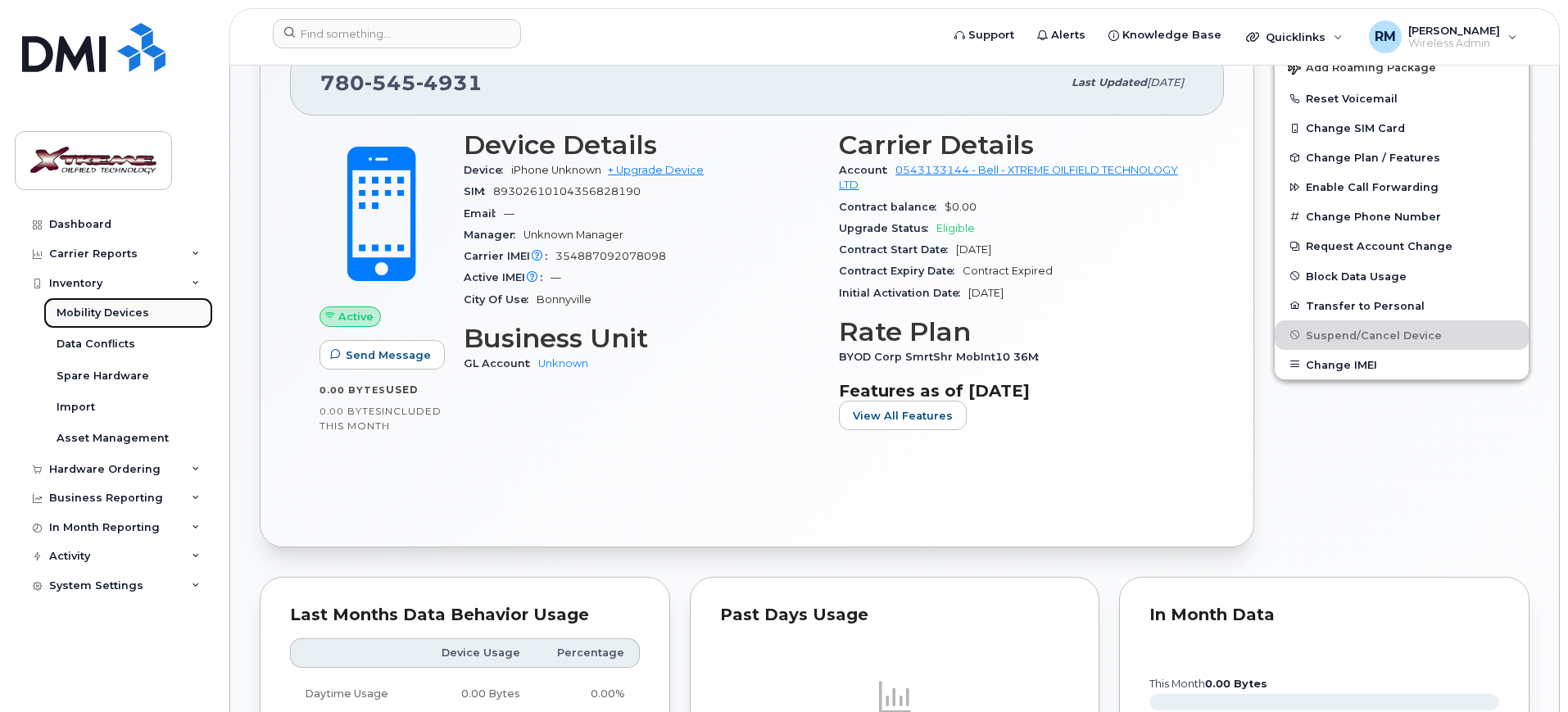
click at [94, 313] on div "Mobility Devices" at bounding box center [102, 312] width 93 height 14
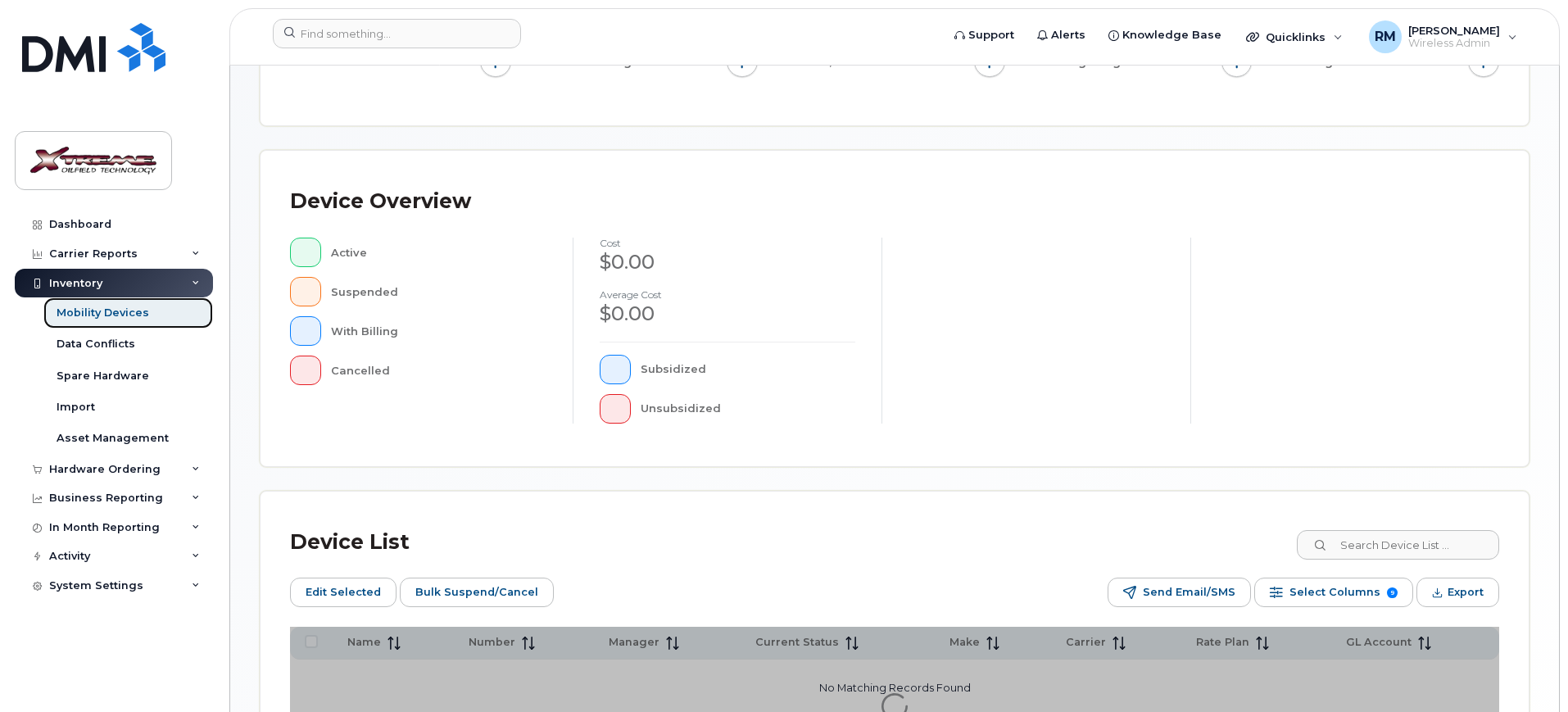
scroll to position [444, 0]
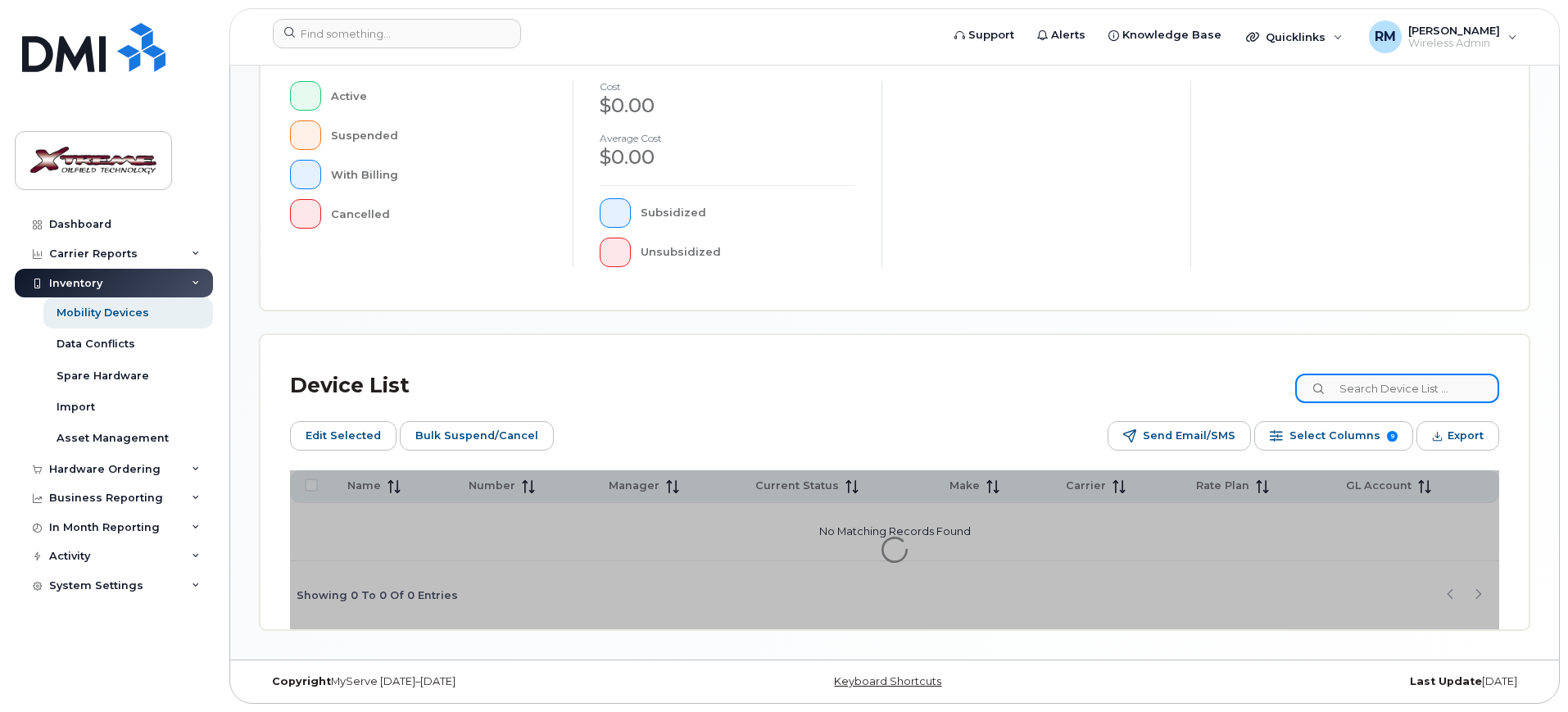
click at [1414, 399] on input at bounding box center [1397, 388] width 204 height 30
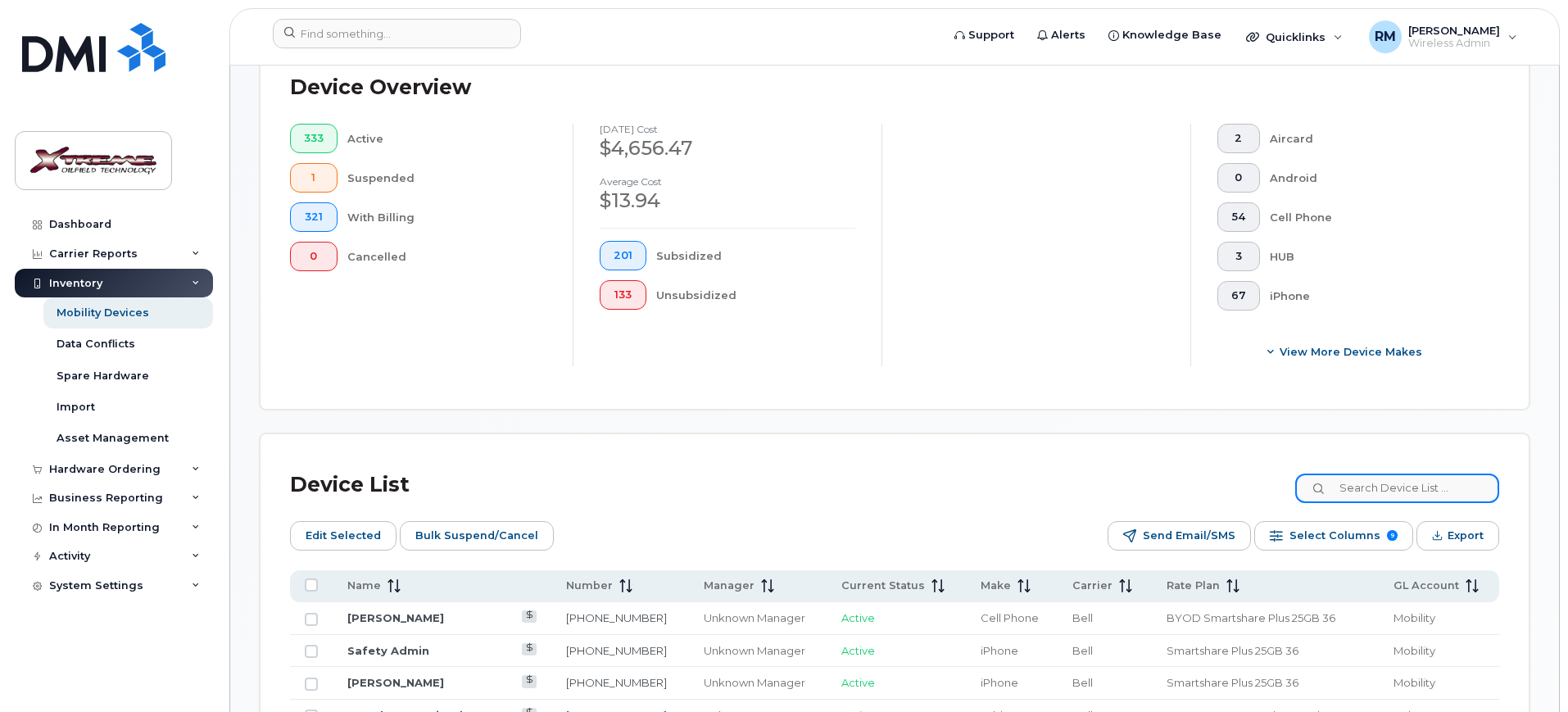
scroll to position [473, 0]
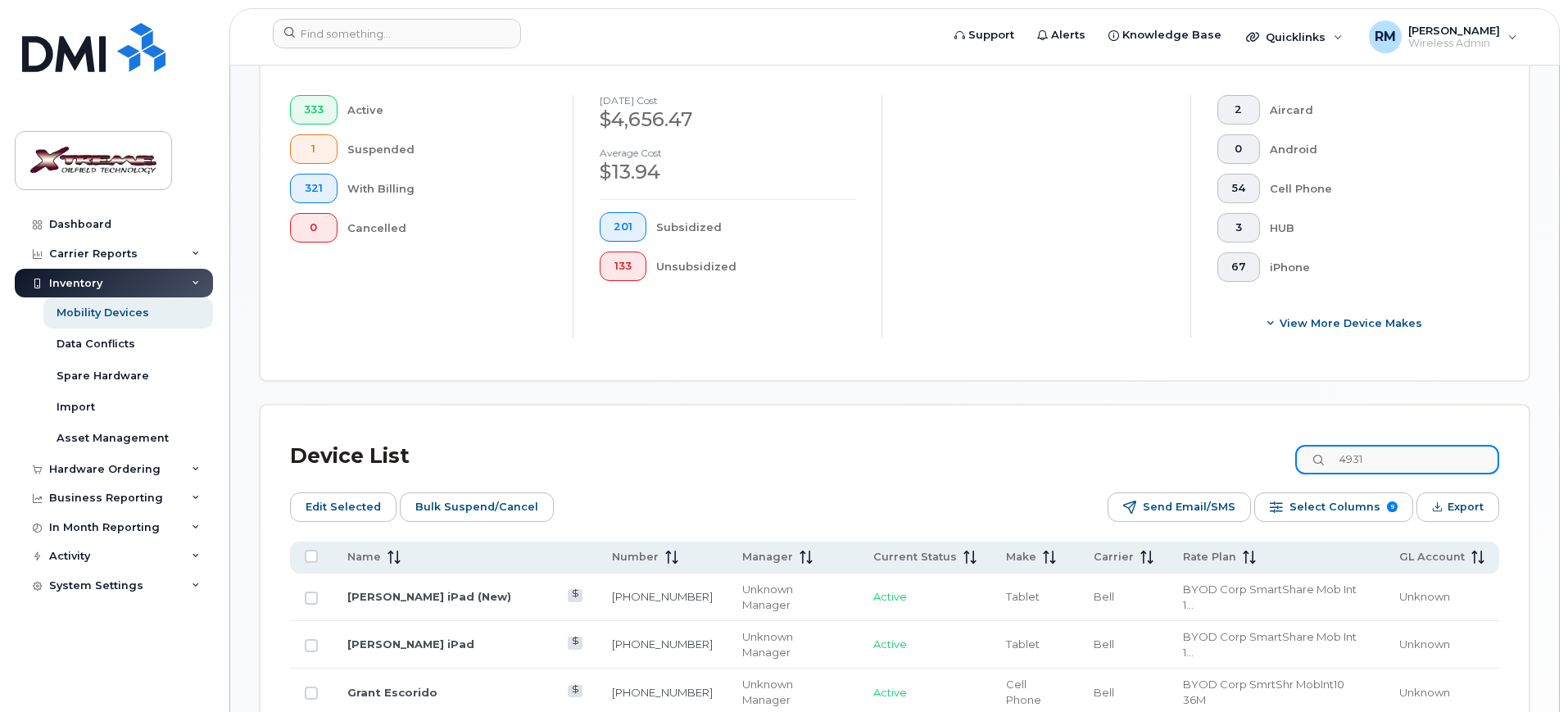
type input "4931"
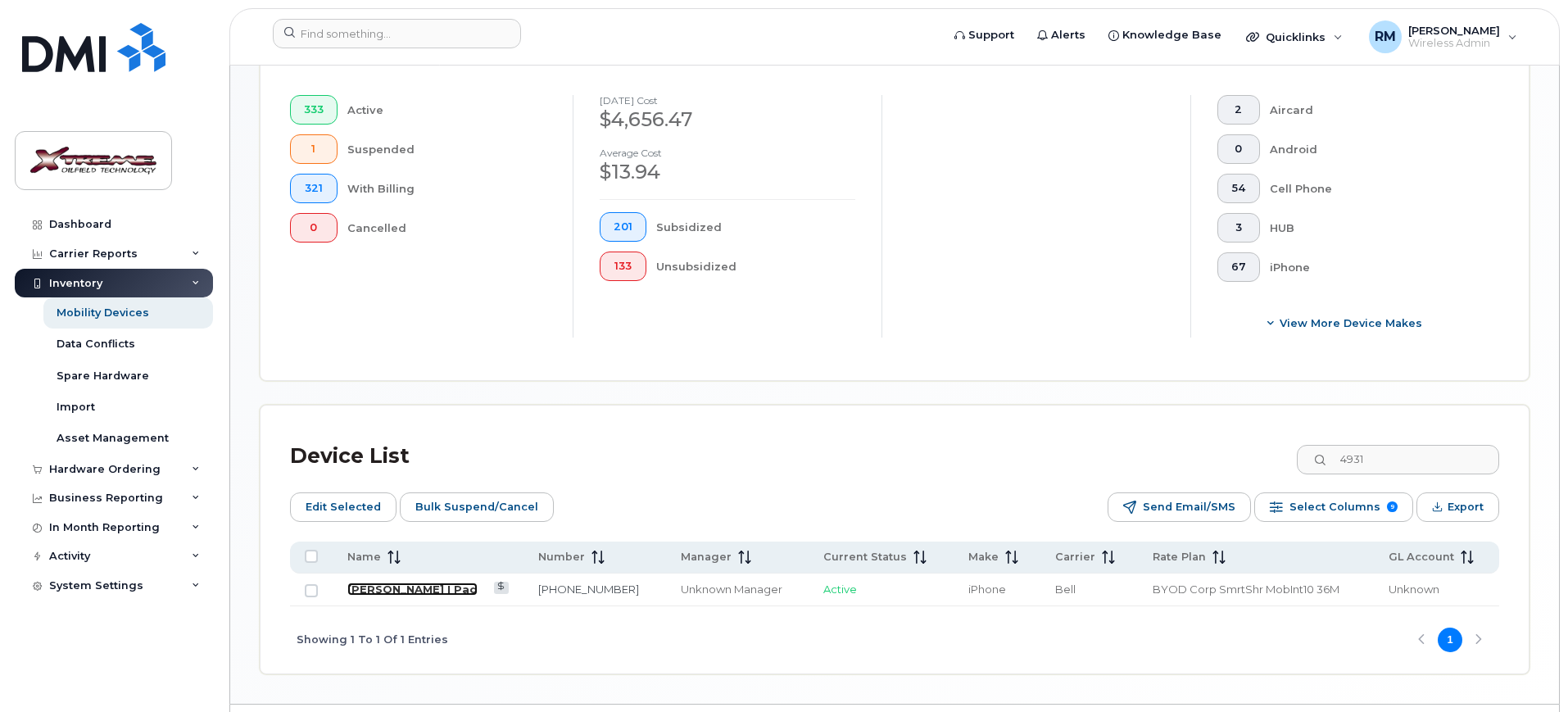
click at [427, 582] on link "[PERSON_NAME] I Pad" at bounding box center [412, 589] width 131 height 13
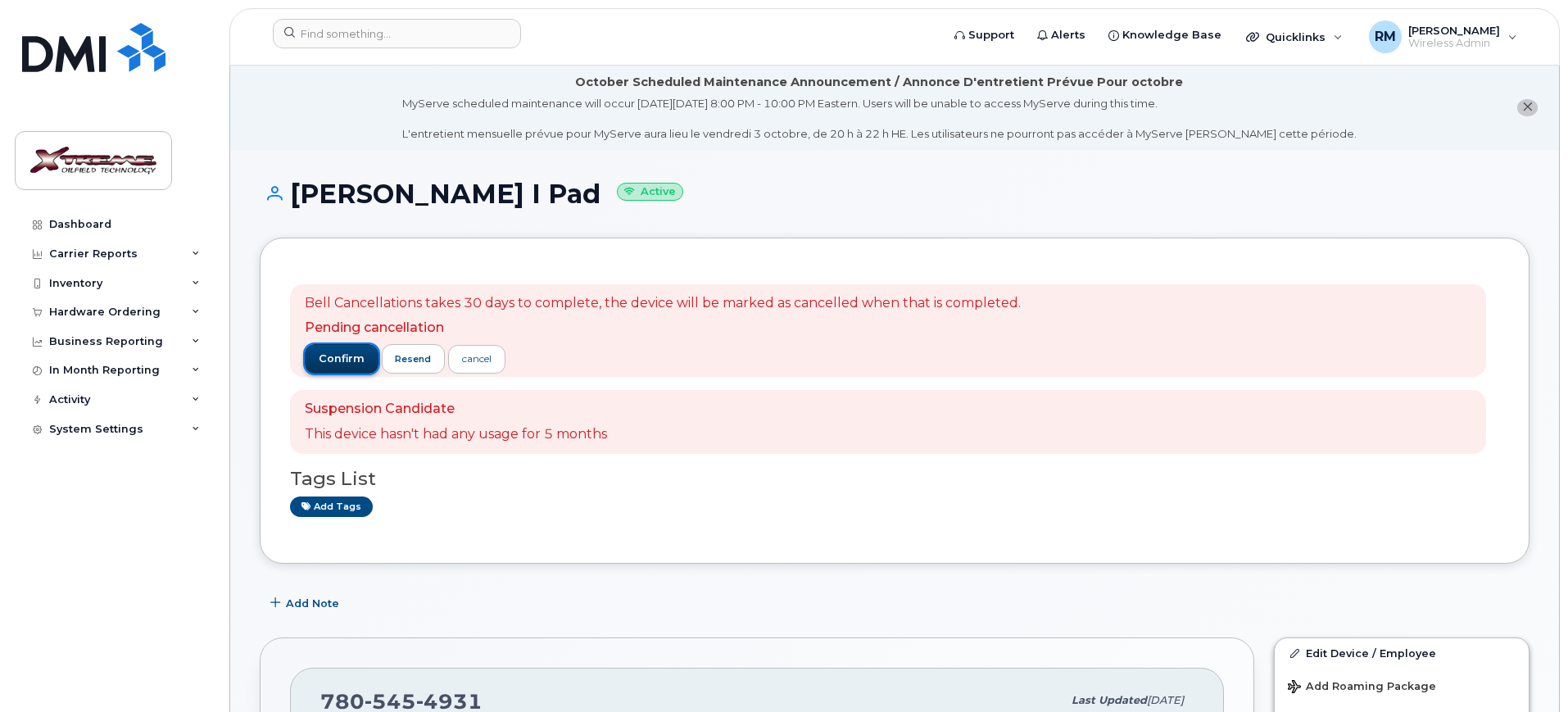
click at [345, 364] on span "confirm" at bounding box center [341, 358] width 46 height 14
